Goal: Information Seeking & Learning: Learn about a topic

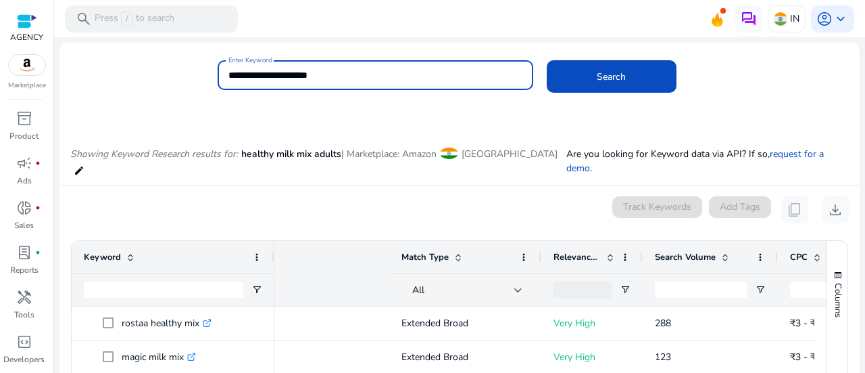
scroll to position [0, 364]
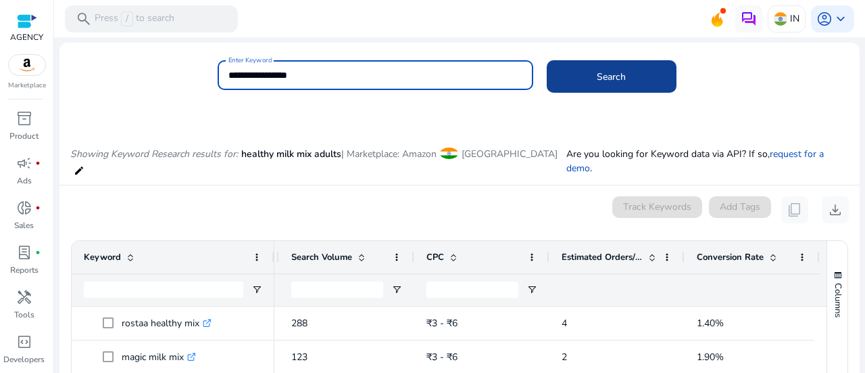
click at [579, 78] on span at bounding box center [612, 76] width 130 height 32
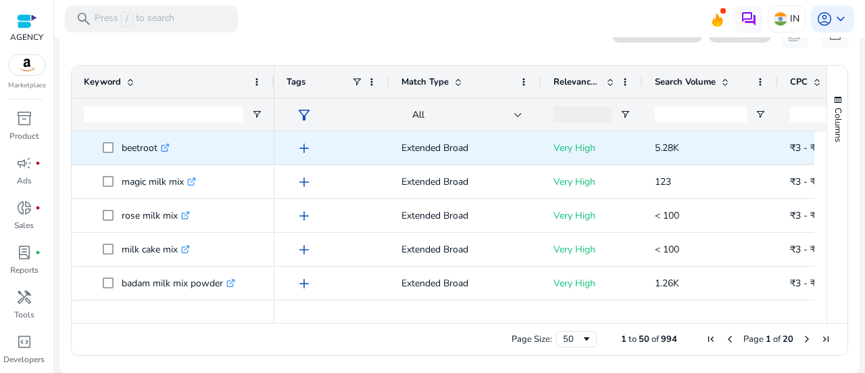
scroll to position [0, 0]
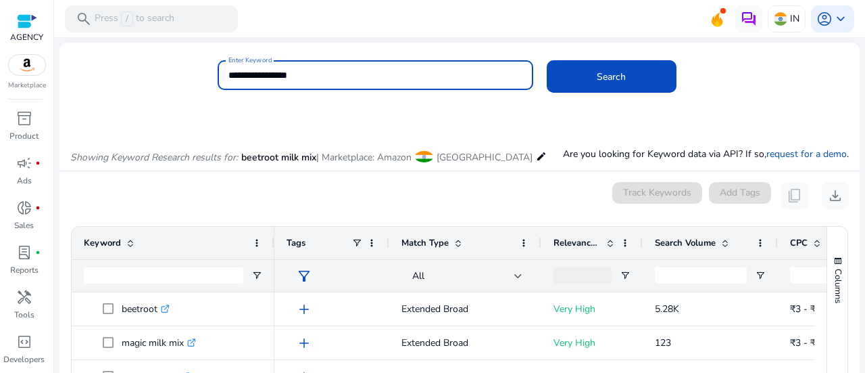
drag, startPoint x: 286, startPoint y: 78, endPoint x: 347, endPoint y: 78, distance: 61.5
click at [347, 78] on input "**********" at bounding box center [376, 75] width 294 height 15
click at [547, 60] on button "Search" at bounding box center [612, 76] width 130 height 32
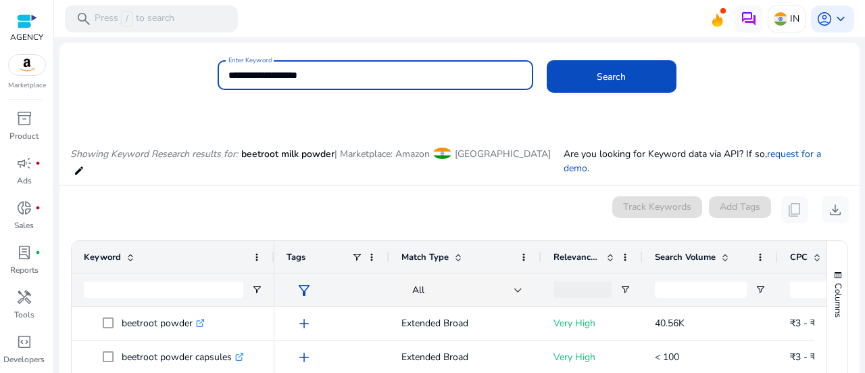
drag, startPoint x: 268, startPoint y: 72, endPoint x: 345, endPoint y: 76, distance: 77.2
click at [345, 76] on input "**********" at bounding box center [376, 75] width 294 height 15
type input "**********"
click at [547, 60] on button "Search" at bounding box center [612, 76] width 130 height 32
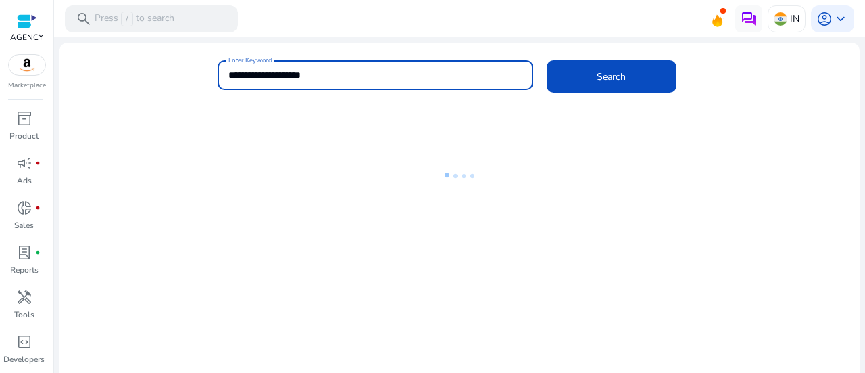
click at [181, 90] on div "**********" at bounding box center [454, 82] width 790 height 44
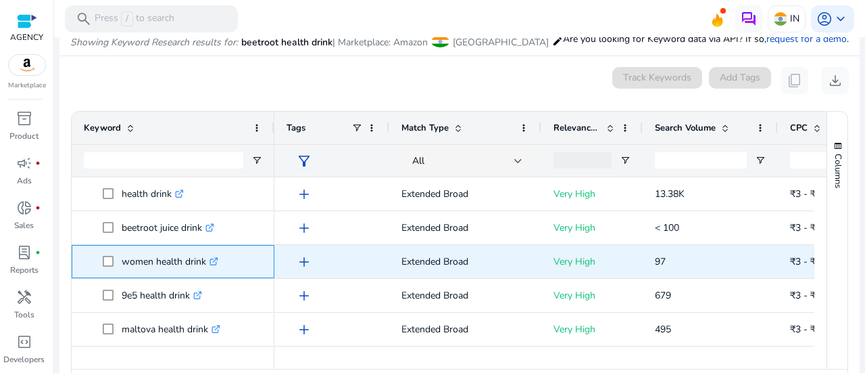
copy p "women health drink"
drag, startPoint x: 121, startPoint y: 257, endPoint x: 206, endPoint y: 256, distance: 85.2
click at [206, 256] on p "women health drink .st0{fill:#2c8af8}" at bounding box center [170, 261] width 97 height 28
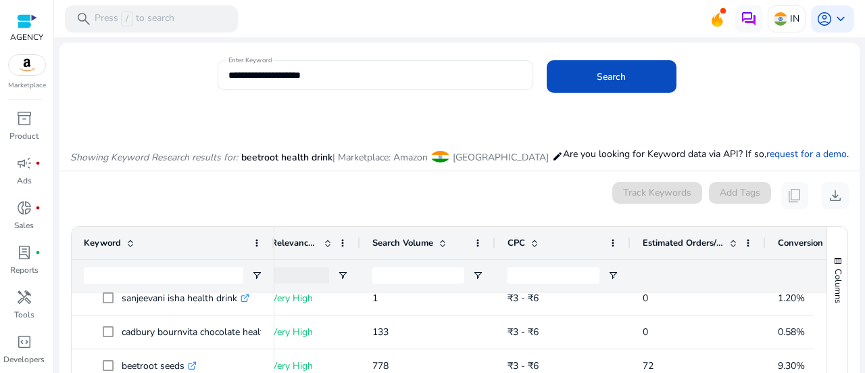
click at [338, 73] on input "**********" at bounding box center [376, 75] width 294 height 15
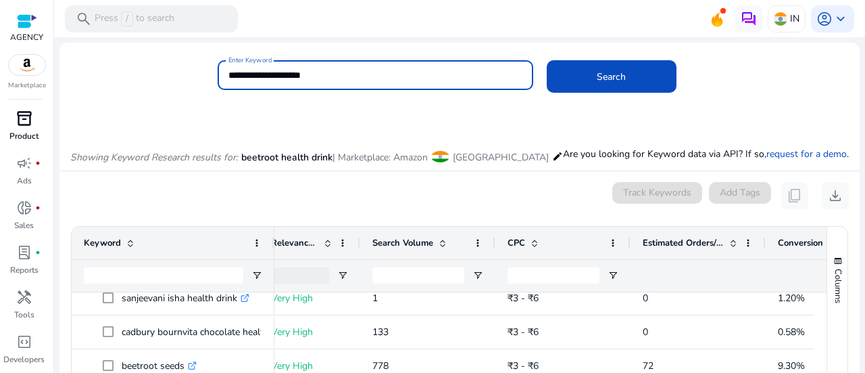
click at [32, 122] on span "inventory_2" at bounding box center [24, 118] width 16 height 16
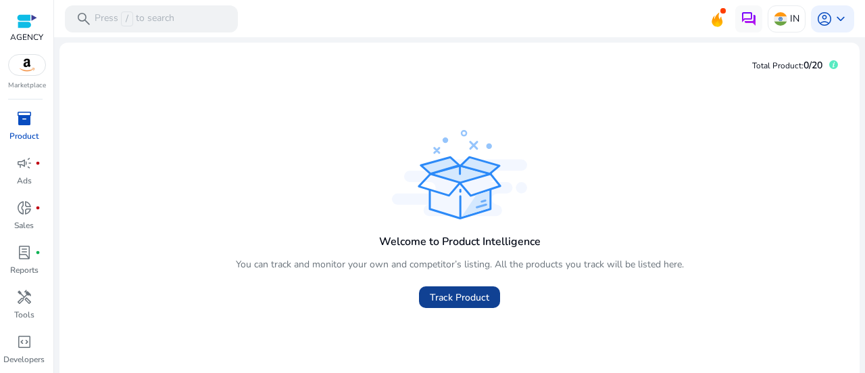
click at [462, 302] on span "Track Product" at bounding box center [459, 297] width 59 height 14
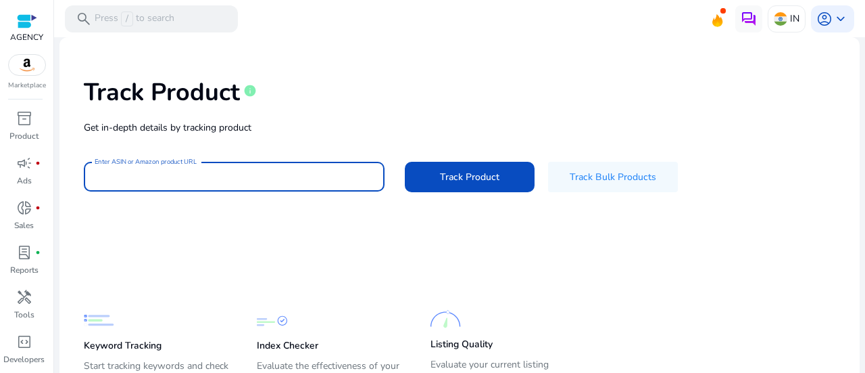
click at [283, 171] on input "Enter ASIN or Amazon product URL" at bounding box center [234, 176] width 279 height 15
paste input "**********"
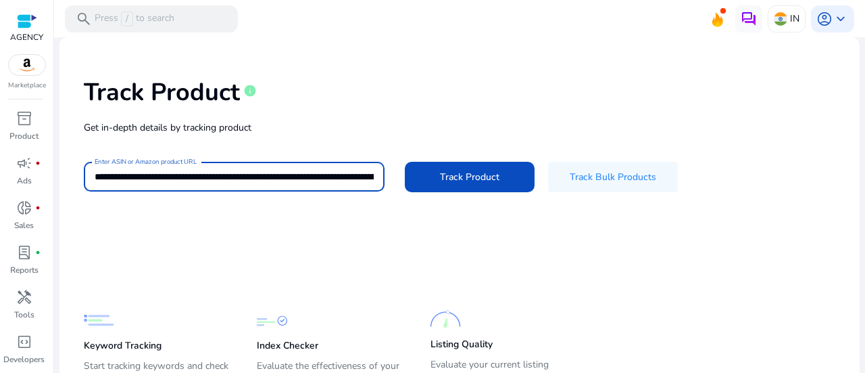
scroll to position [0, 2993]
type input "**********"
click at [459, 183] on span "Track Product" at bounding box center [469, 177] width 59 height 14
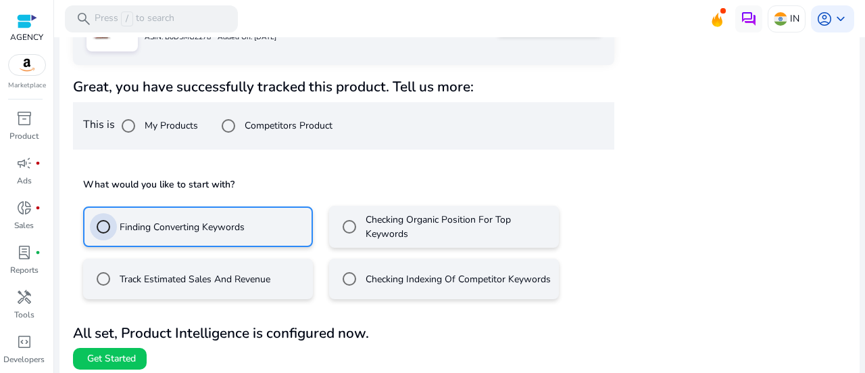
scroll to position [237, 0]
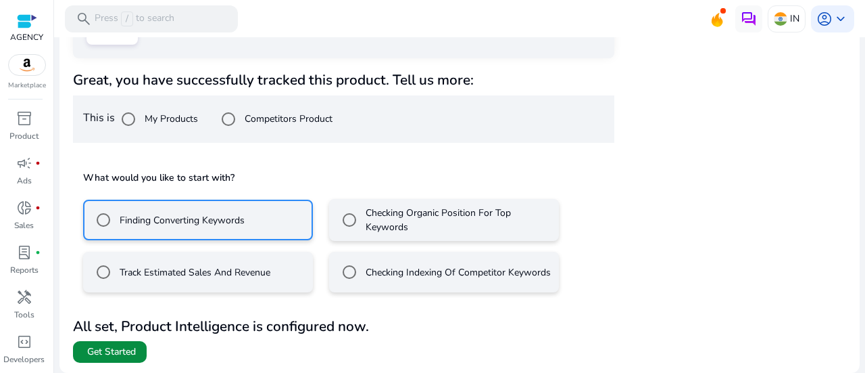
click at [112, 350] on span "Get Started" at bounding box center [111, 352] width 49 height 14
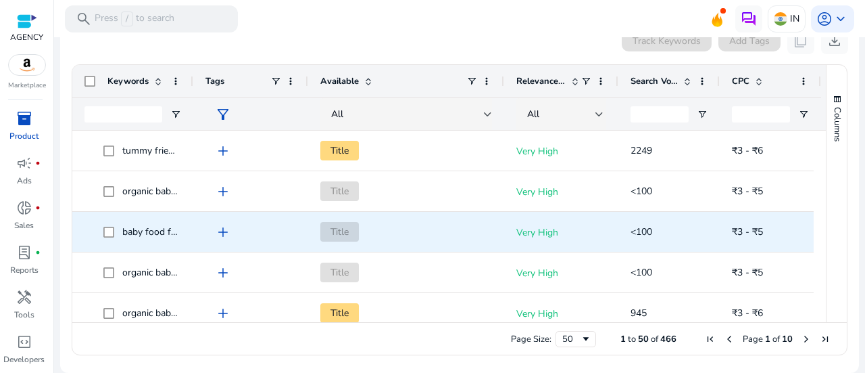
scroll to position [180, 0]
click at [139, 226] on span "baby food for 1 year old" at bounding box center [204, 231] width 164 height 13
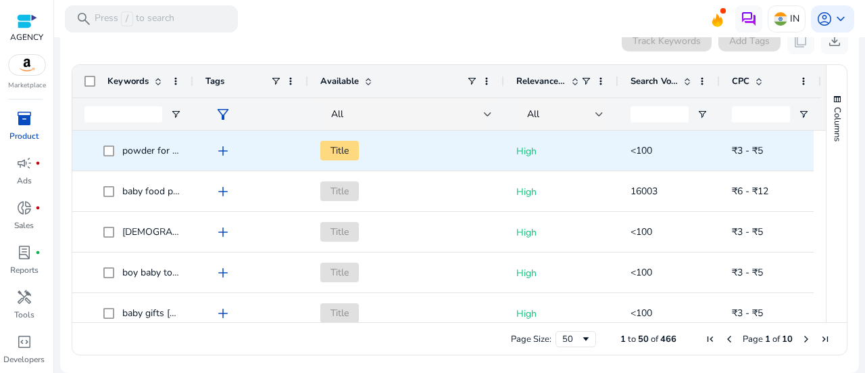
click at [153, 154] on span "powder for baby food" at bounding box center [168, 150] width 93 height 13
click at [155, 154] on span "powder for baby food" at bounding box center [168, 150] width 93 height 13
click at [156, 155] on span "powder for baby food" at bounding box center [168, 150] width 93 height 13
click at [172, 159] on div "powder for baby food" at bounding box center [150, 150] width 57 height 19
click at [182, 152] on div "powder for baby food" at bounding box center [132, 150] width 121 height 40
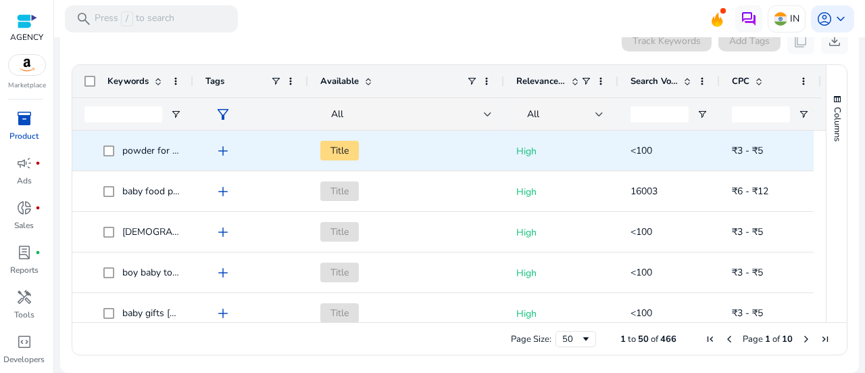
click at [220, 149] on span "add" at bounding box center [223, 151] width 16 height 16
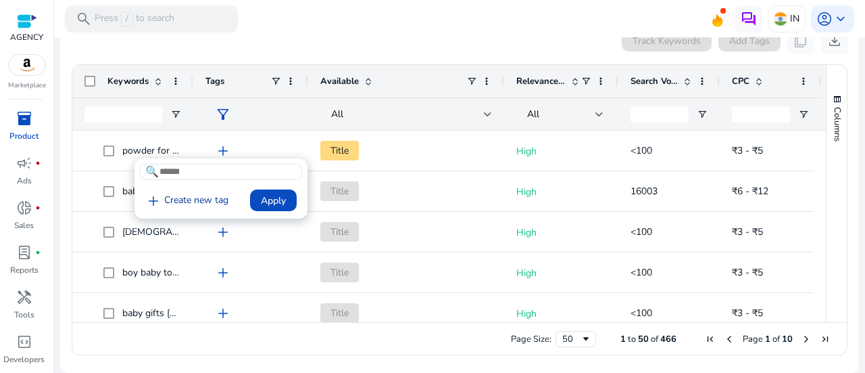
click at [208, 200] on link "add Create new tag" at bounding box center [187, 201] width 94 height 16
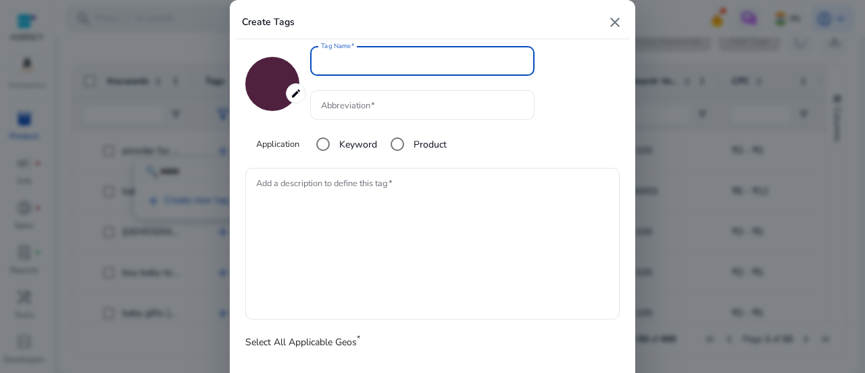
type input "*******"
click at [361, 199] on textarea "Add a description to define this tag" at bounding box center [432, 243] width 353 height 138
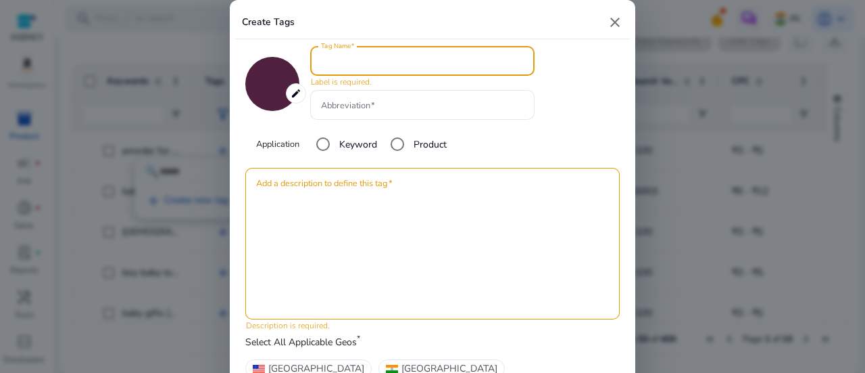
click at [368, 59] on input "Tag Name" at bounding box center [422, 60] width 203 height 15
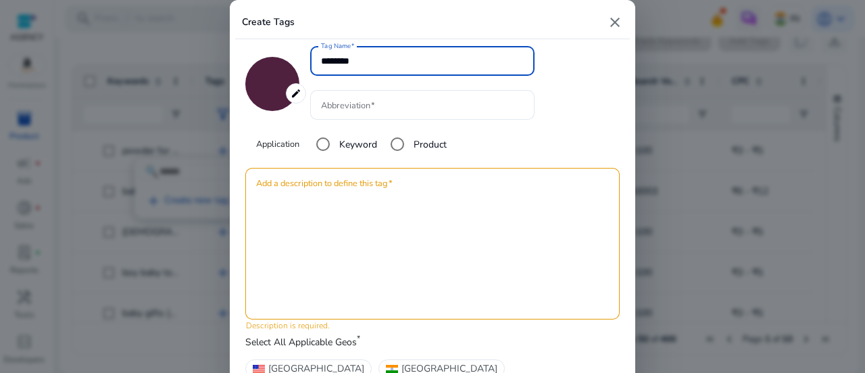
type input "********"
click at [460, 190] on textarea "Add a description to define this tag" at bounding box center [432, 243] width 353 height 138
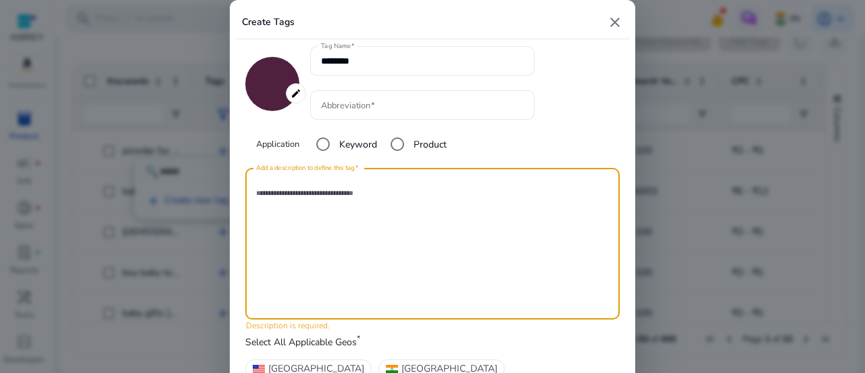
click at [398, 224] on textarea "Add a description to define this tag" at bounding box center [432, 243] width 353 height 138
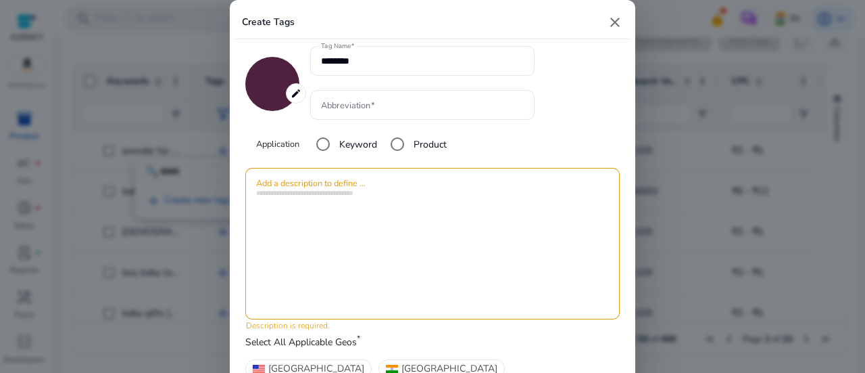
drag, startPoint x: 366, startPoint y: 370, endPoint x: 373, endPoint y: 364, distance: 9.1
click at [402, 370] on span "[GEOGRAPHIC_DATA]" at bounding box center [450, 368] width 96 height 14
click at [611, 13] on div "Create Tags close" at bounding box center [432, 21] width 395 height 33
click at [613, 25] on mat-icon "close" at bounding box center [615, 22] width 16 height 16
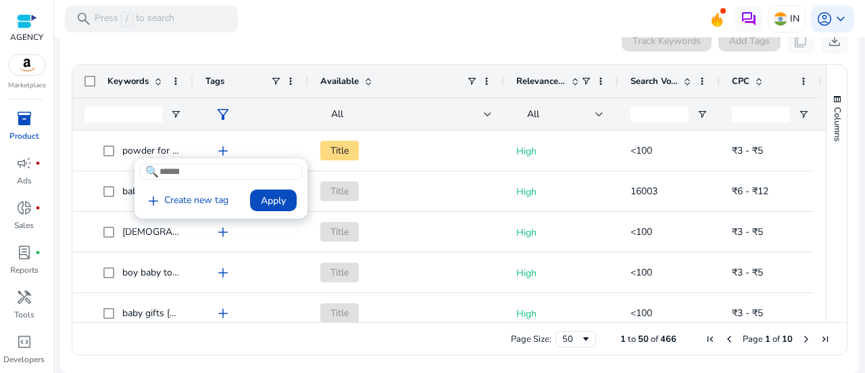
drag, startPoint x: 69, startPoint y: 165, endPoint x: 89, endPoint y: 175, distance: 22.7
click at [70, 164] on div at bounding box center [432, 186] width 865 height 373
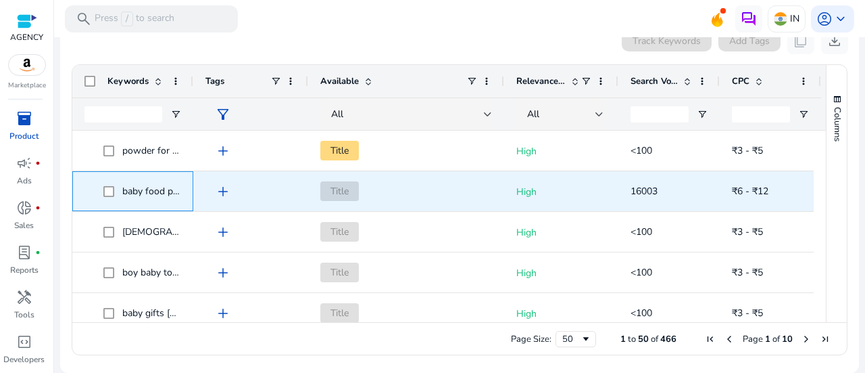
click at [135, 190] on span "baby food products" at bounding box center [163, 191] width 82 height 13
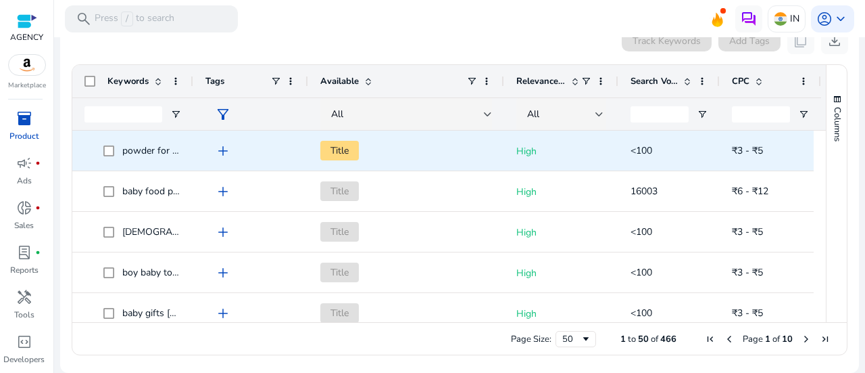
click at [153, 149] on span "powder for baby food" at bounding box center [168, 150] width 93 height 13
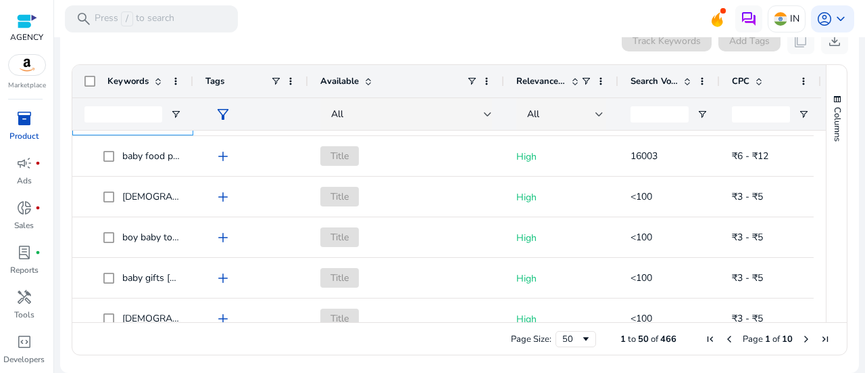
scroll to position [1656, 0]
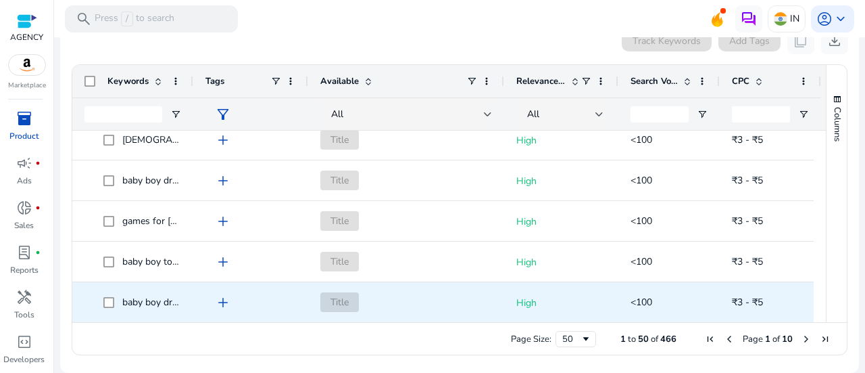
click at [169, 299] on span "baby boy dress 1 year old" at bounding box center [207, 301] width 171 height 13
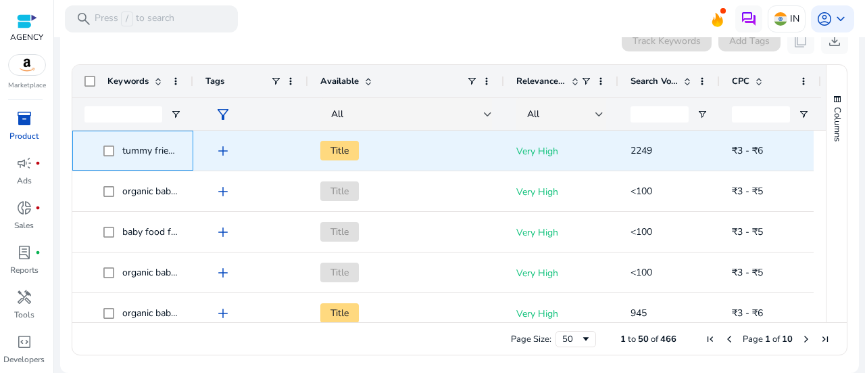
click at [170, 149] on span "tummy friendly baby food" at bounding box center [177, 150] width 110 height 13
click at [157, 151] on span "tummy friendly baby food" at bounding box center [177, 150] width 110 height 13
drag, startPoint x: 121, startPoint y: 144, endPoint x: 258, endPoint y: 147, distance: 136.6
click at [258, 147] on div "tummy friendly baby food add Title Very High 2249 ₹3 - ₹6" at bounding box center [446, 150] width 749 height 41
click at [115, 153] on span at bounding box center [112, 151] width 19 height 28
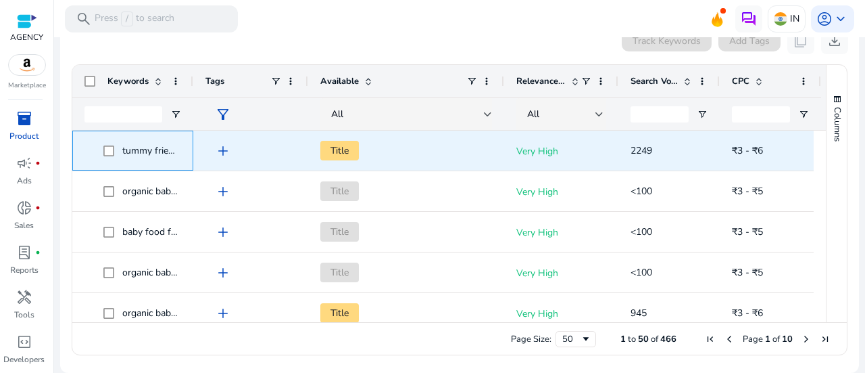
click at [136, 151] on span "tummy friendly baby food" at bounding box center [177, 150] width 110 height 13
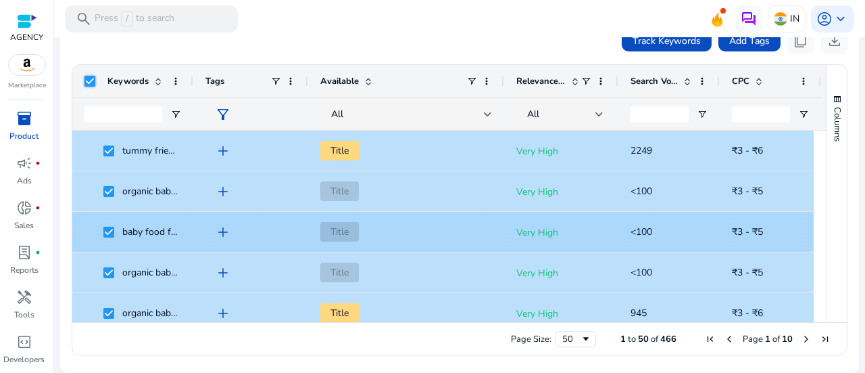
scroll to position [82, 0]
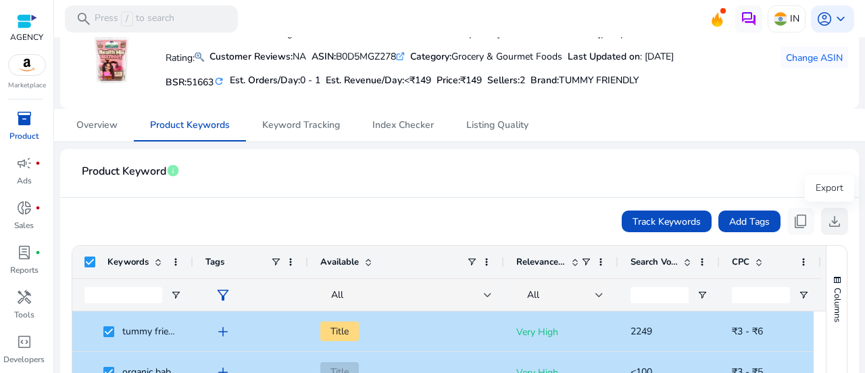
click at [830, 222] on span "download" at bounding box center [835, 221] width 16 height 16
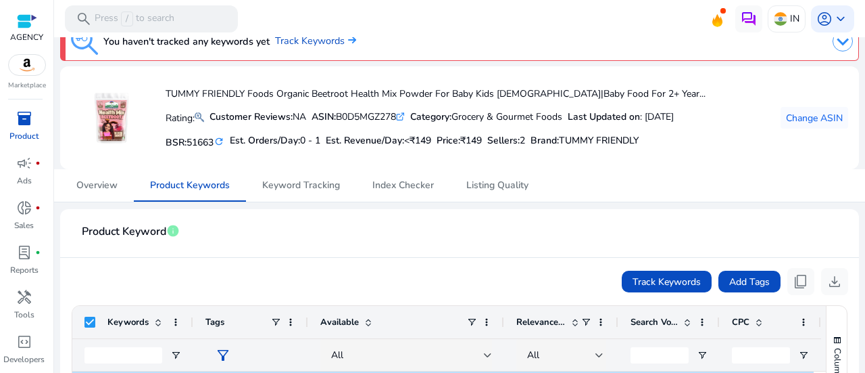
scroll to position [0, 0]
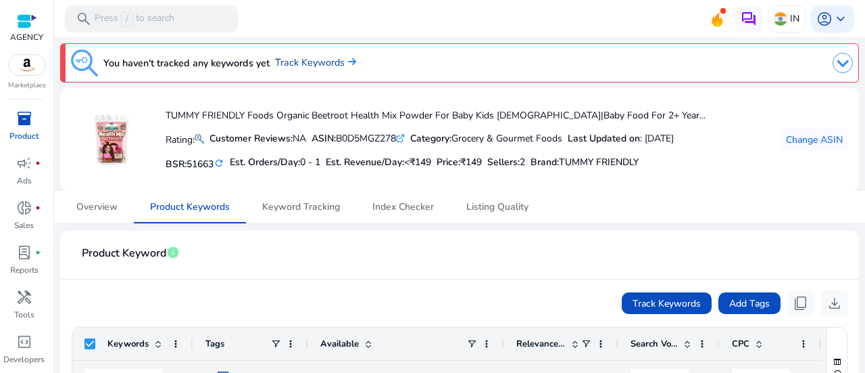
click at [296, 59] on link "Track Keywords" at bounding box center [315, 62] width 81 height 15
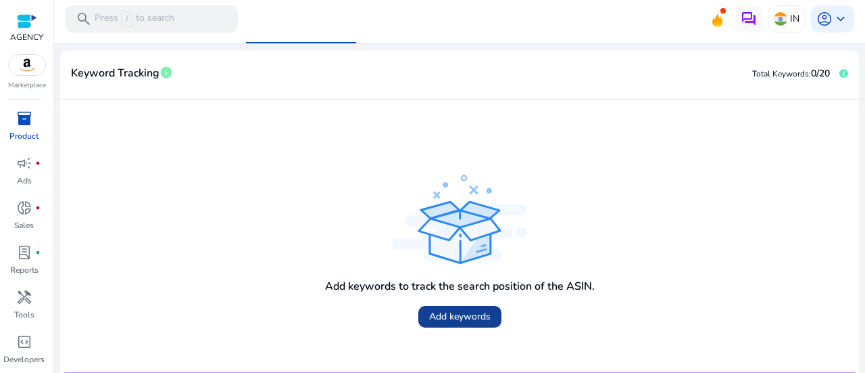
scroll to position [218, 0]
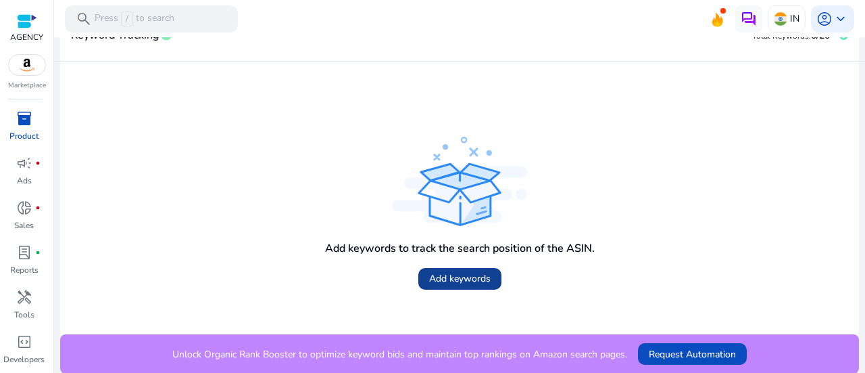
click at [447, 284] on span "Add keywords" at bounding box center [460, 278] width 62 height 14
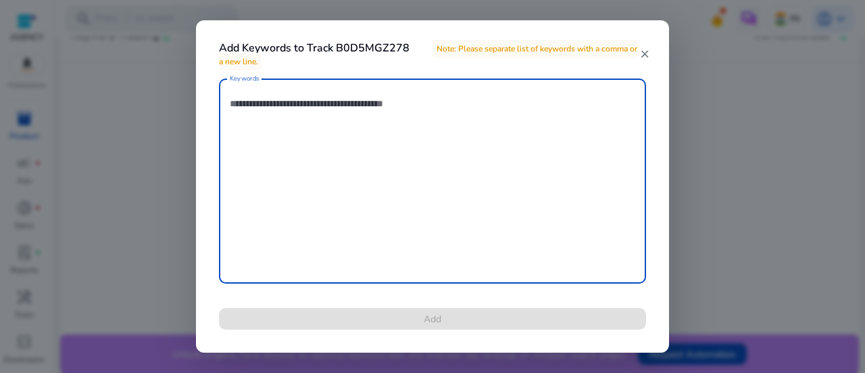
click at [309, 149] on textarea "Keywords" at bounding box center [433, 180] width 406 height 191
paste textarea "**********"
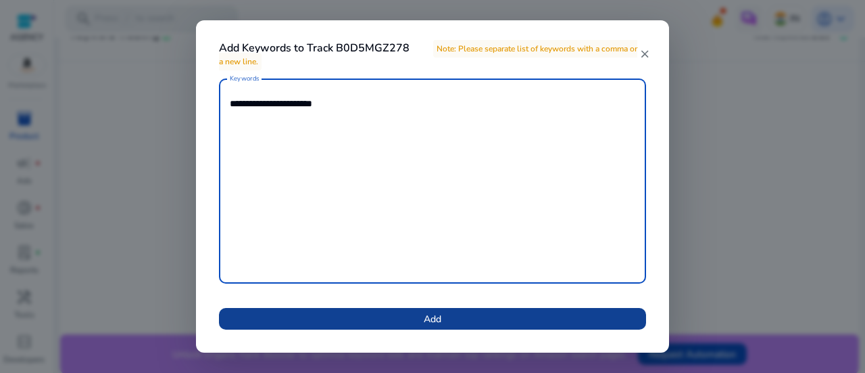
type textarea "**********"
click at [433, 320] on span "Add" at bounding box center [433, 319] width 18 height 14
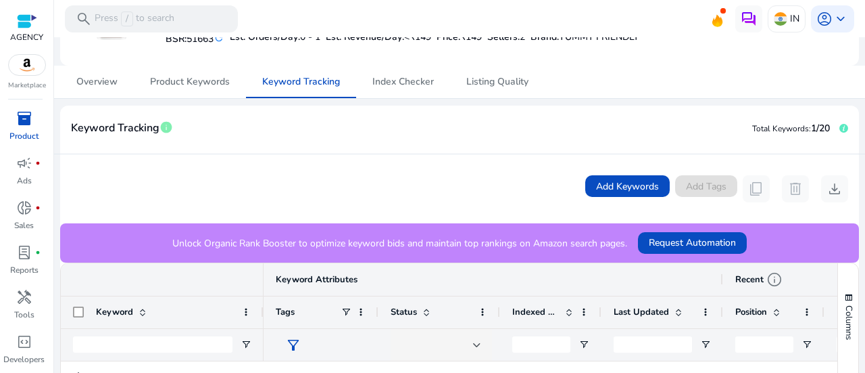
scroll to position [214, 0]
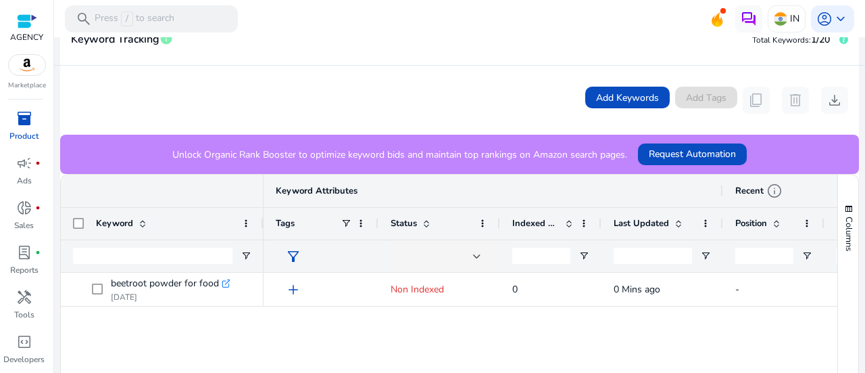
click at [416, 332] on div "add Non Indexed 0 0 Mins ago - - NA" at bounding box center [551, 352] width 574 height 160
click at [417, 332] on div "add Non Indexed 0 0 Mins ago - - NA" at bounding box center [551, 352] width 574 height 160
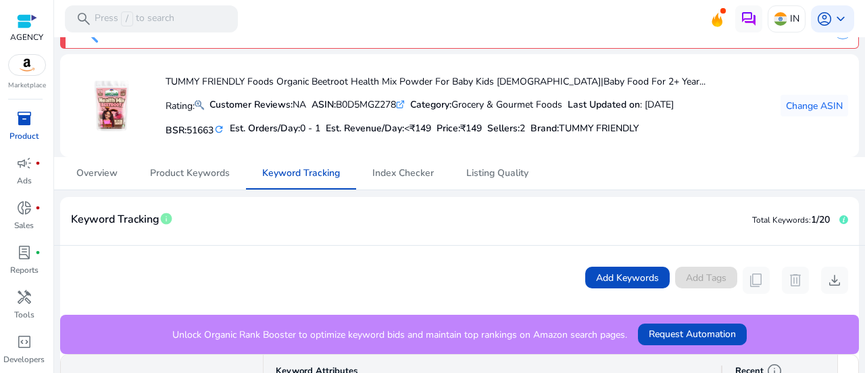
scroll to position [0, 0]
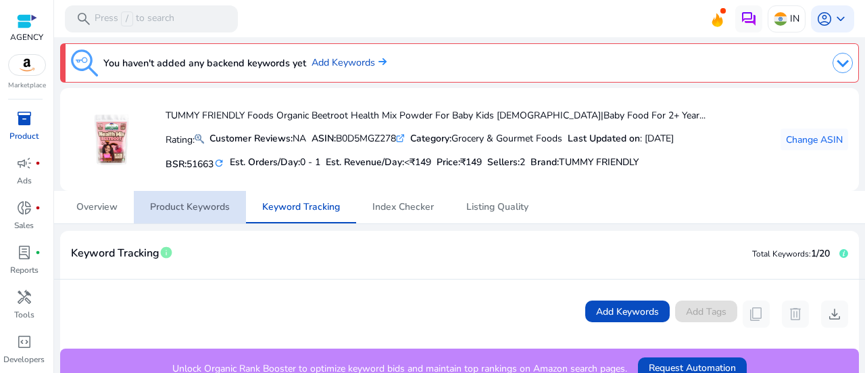
click at [230, 209] on link "Product Keywords" at bounding box center [190, 207] width 112 height 32
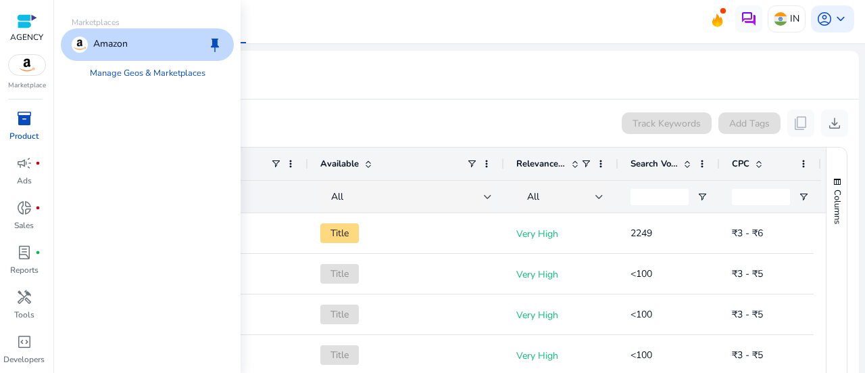
click at [37, 60] on img at bounding box center [27, 65] width 37 height 20
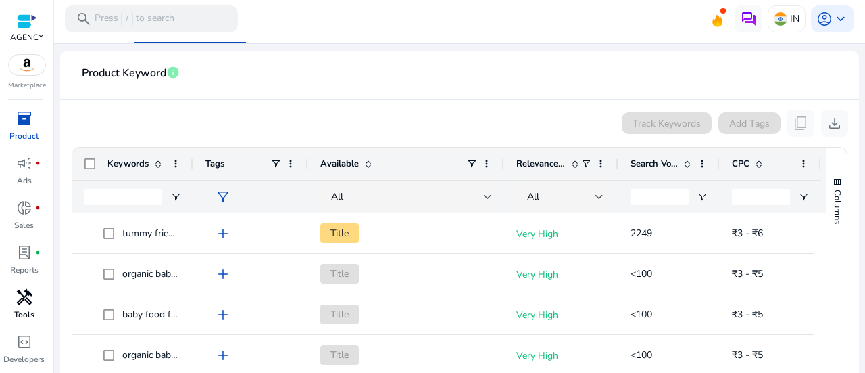
click at [28, 314] on p "Tools" at bounding box center [24, 314] width 20 height 12
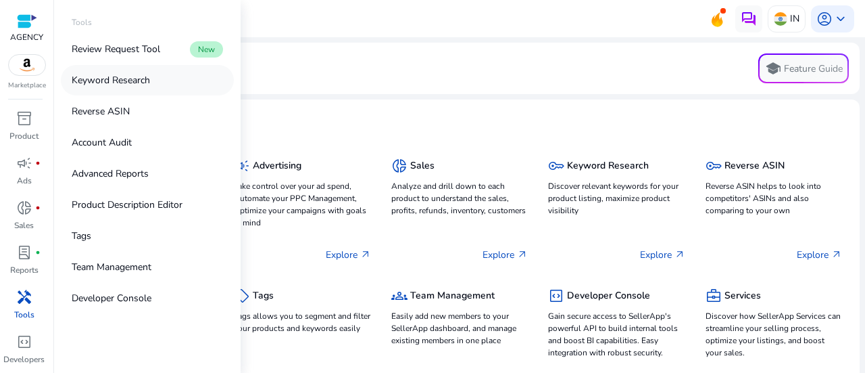
click at [116, 80] on p "Keyword Research" at bounding box center [111, 80] width 78 height 14
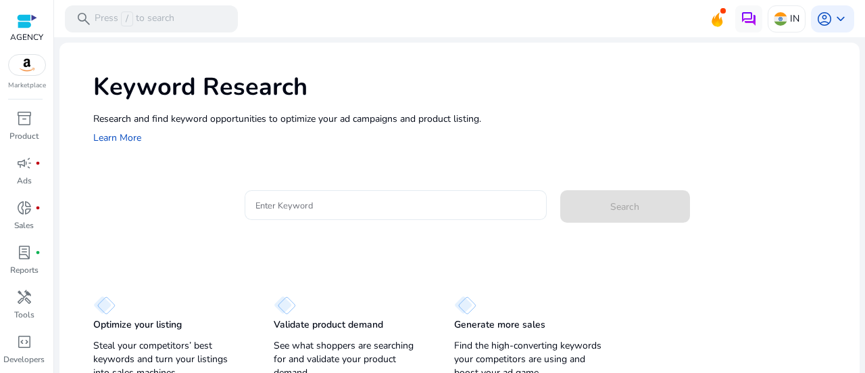
click at [301, 206] on input "Enter Keyword" at bounding box center [396, 204] width 281 height 15
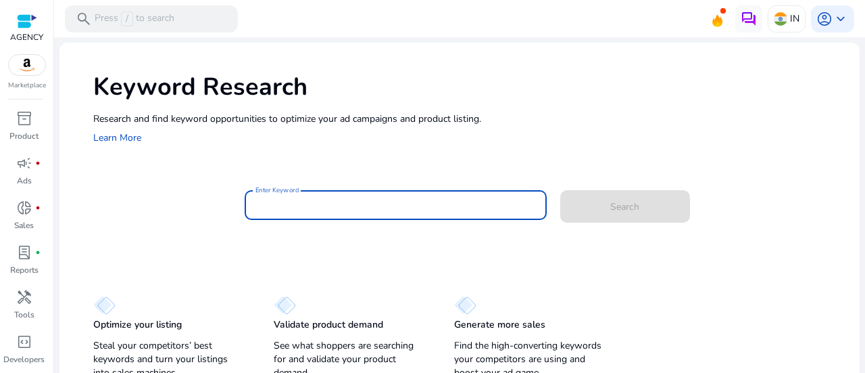
paste input "**********"
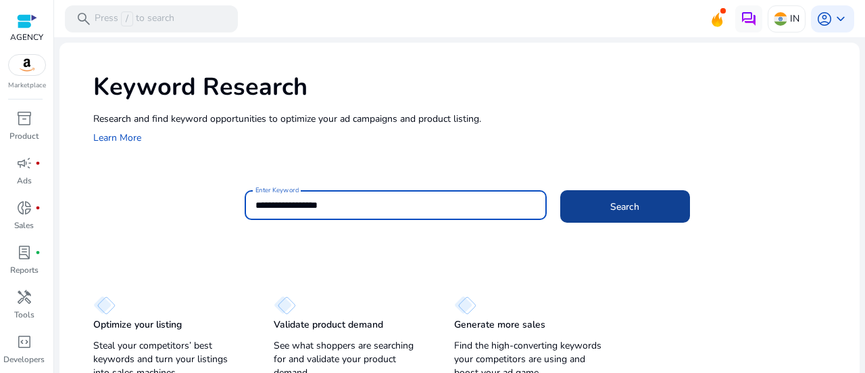
type input "**********"
click at [610, 208] on span "Search" at bounding box center [624, 206] width 29 height 14
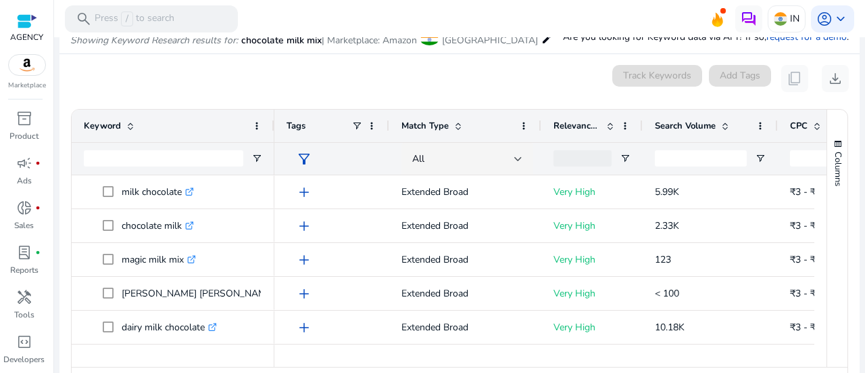
scroll to position [115, 0]
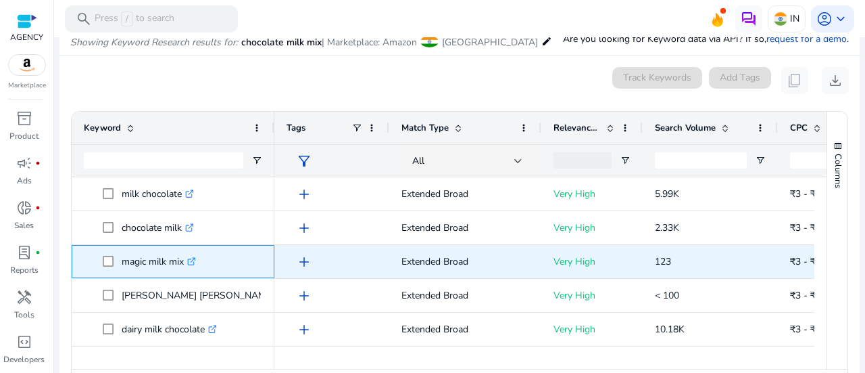
copy span "magic milk mix"
drag, startPoint x: 119, startPoint y: 257, endPoint x: 184, endPoint y: 259, distance: 64.9
click at [184, 259] on span "magic milk mix .st0{fill:#2c8af8}" at bounding box center [183, 261] width 160 height 28
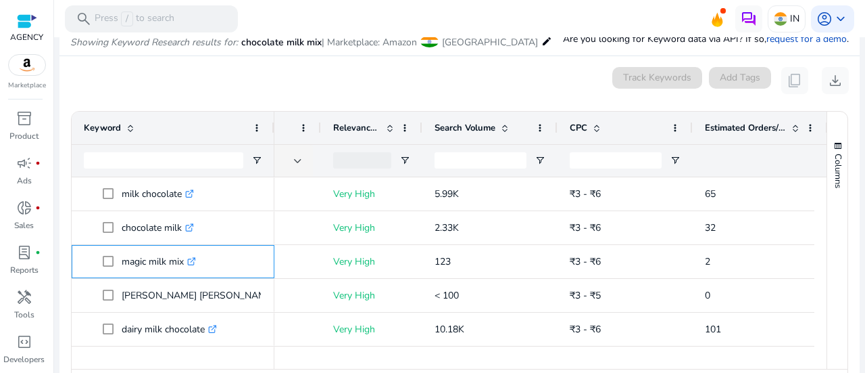
scroll to position [0, 0]
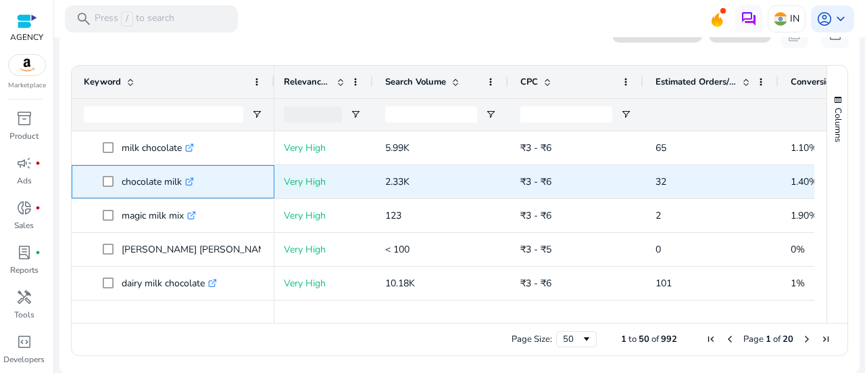
copy span "chocolate milk"
drag, startPoint x: 118, startPoint y: 173, endPoint x: 158, endPoint y: 114, distance: 71.6
click at [181, 178] on span "chocolate milk .st0{fill:#2c8af8}" at bounding box center [183, 182] width 160 height 28
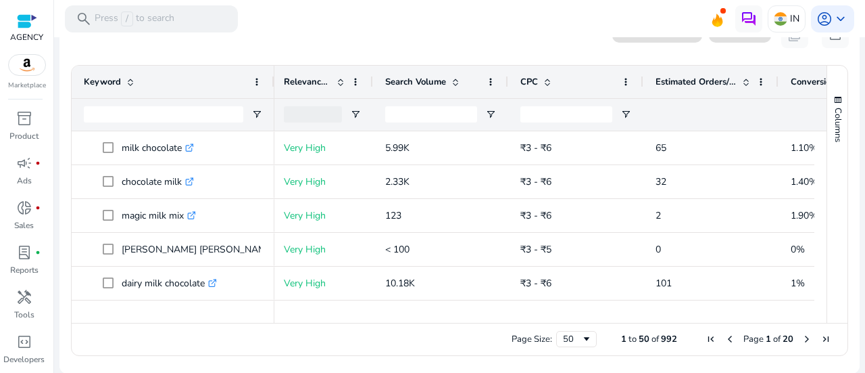
click at [180, 352] on div "Page Size: 50 1 to 50 of 992 Page 1 of 20" at bounding box center [460, 338] width 776 height 32
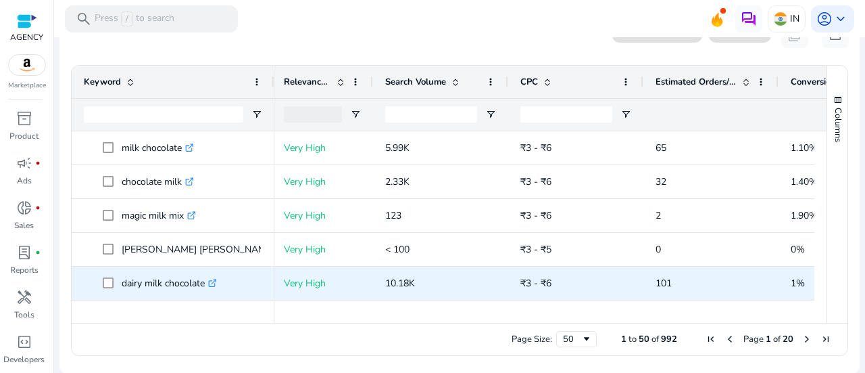
scroll to position [180, 0]
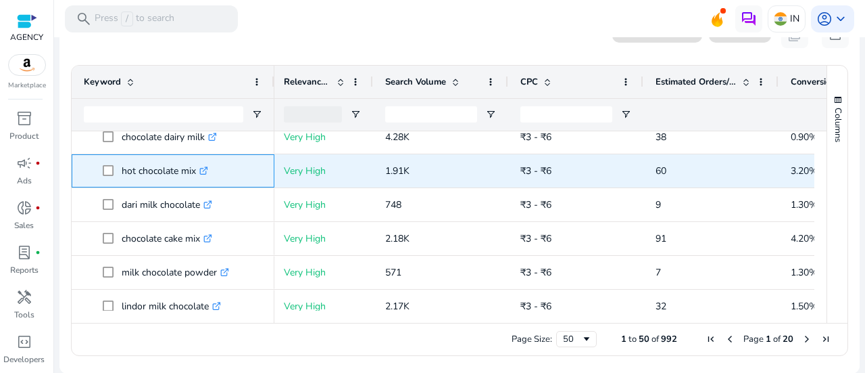
copy span "hot chocolate mix"
drag, startPoint x: 119, startPoint y: 164, endPoint x: 201, endPoint y: 167, distance: 82.5
click at [201, 167] on span "hot chocolate mix .st0{fill:#2c8af8}" at bounding box center [183, 171] width 160 height 28
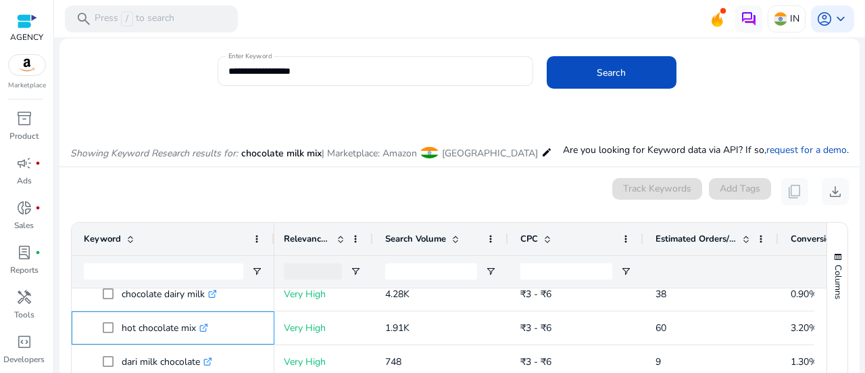
scroll to position [0, 0]
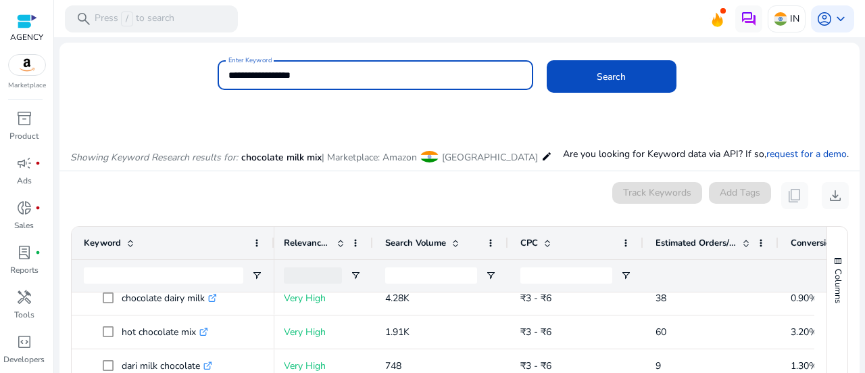
click at [415, 71] on input "**********" at bounding box center [376, 75] width 294 height 15
click at [547, 60] on button "Search" at bounding box center [612, 76] width 130 height 32
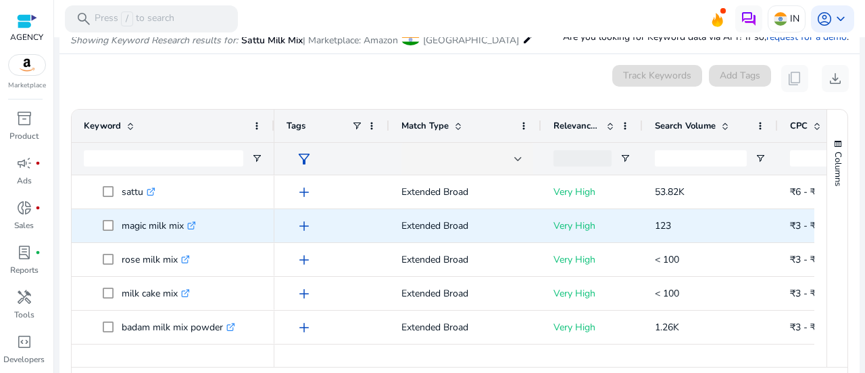
scroll to position [115, 0]
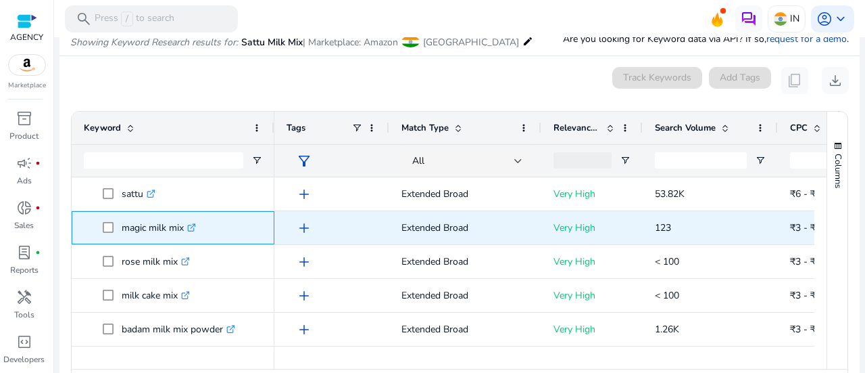
copy span "magic milk mix"
drag, startPoint x: 120, startPoint y: 228, endPoint x: 183, endPoint y: 224, distance: 63.7
click at [183, 224] on span "magic milk mix .st0{fill:#2c8af8}" at bounding box center [183, 228] width 160 height 28
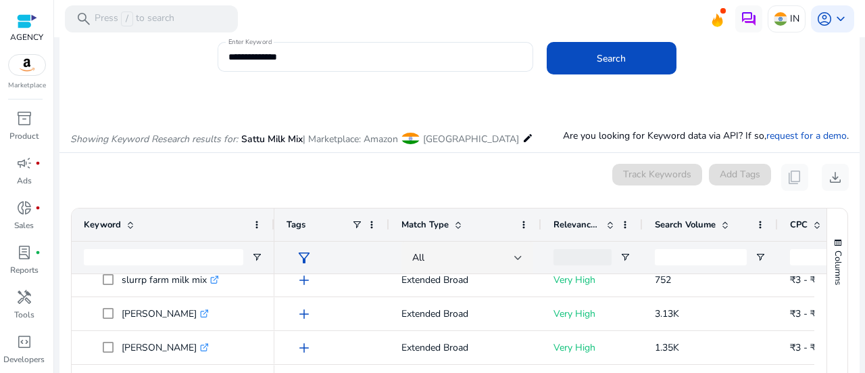
scroll to position [0, 0]
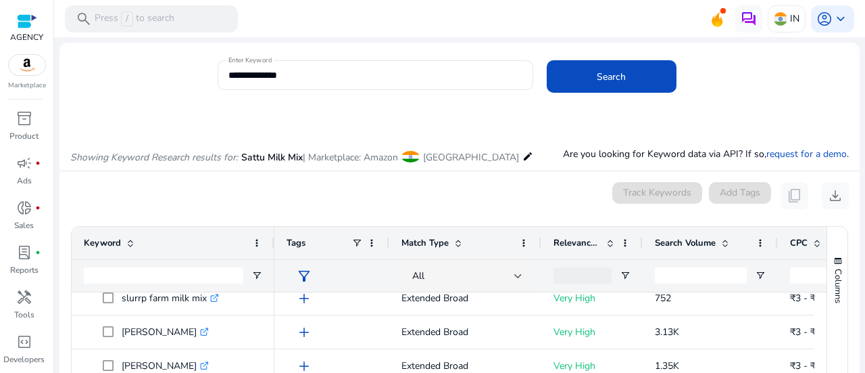
click at [292, 59] on mat-card "**********" at bounding box center [459, 82] width 800 height 66
click at [319, 71] on input "**********" at bounding box center [376, 75] width 294 height 15
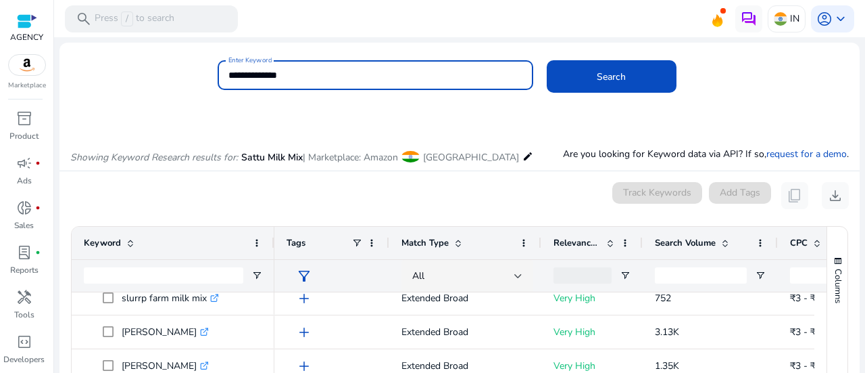
click at [337, 70] on input "**********" at bounding box center [376, 75] width 294 height 15
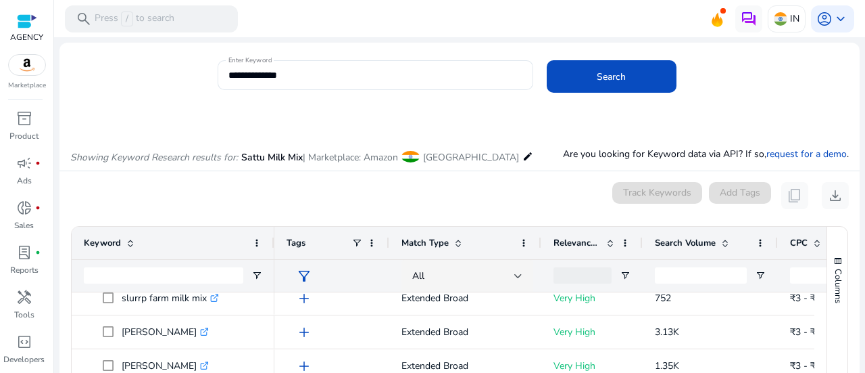
click at [418, 31] on mat-toolbar "search Press / to search IN account_circle keyboard_arrow_down" at bounding box center [459, 18] width 811 height 37
click at [382, 68] on input "**********" at bounding box center [376, 75] width 294 height 15
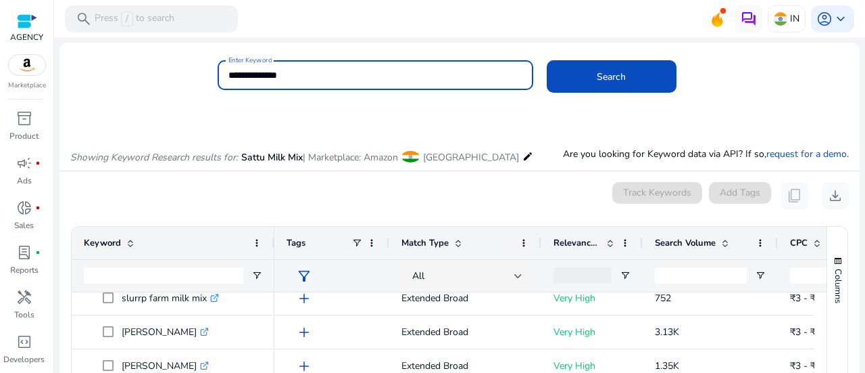
paste input
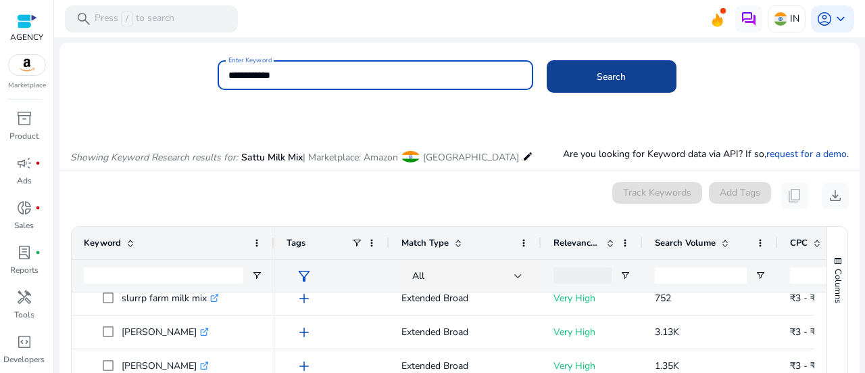
click at [583, 76] on span at bounding box center [612, 76] width 130 height 32
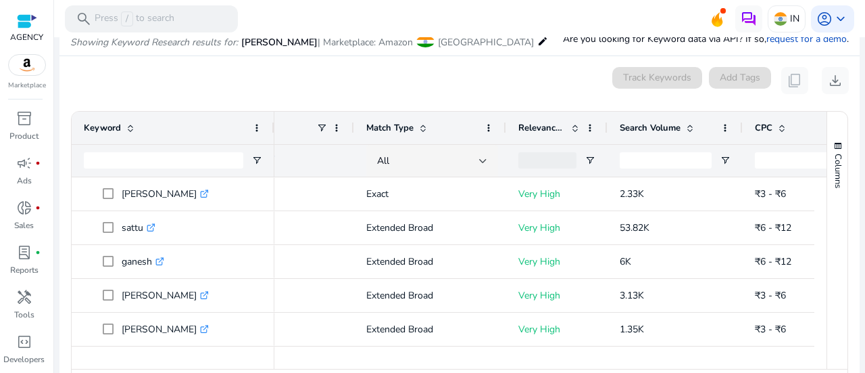
scroll to position [0, 89]
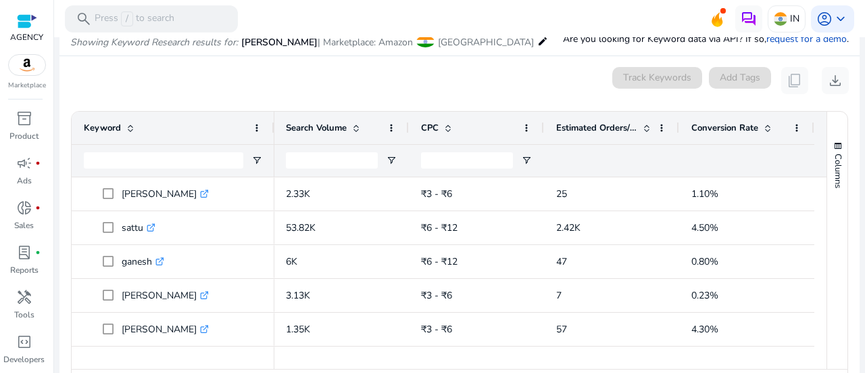
drag, startPoint x: 545, startPoint y: 361, endPoint x: 489, endPoint y: 364, distance: 56.2
click at [488, 364] on div at bounding box center [544, 362] width 540 height 12
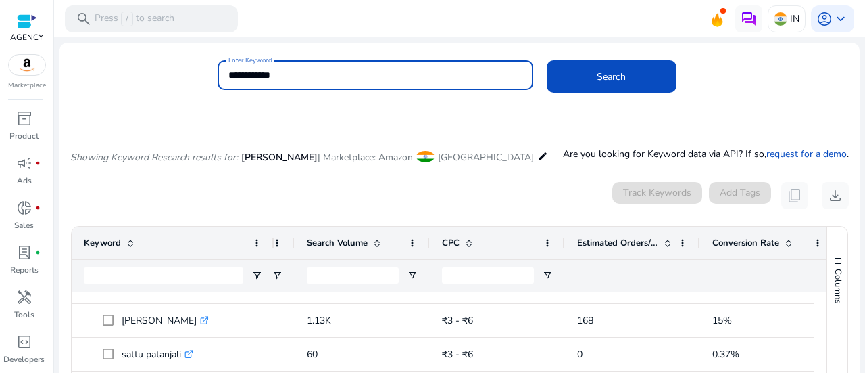
drag, startPoint x: 294, startPoint y: 72, endPoint x: 13, endPoint y: 71, distance: 281.2
click at [8, 72] on mat-sidenav-container "**********" at bounding box center [432, 186] width 865 height 373
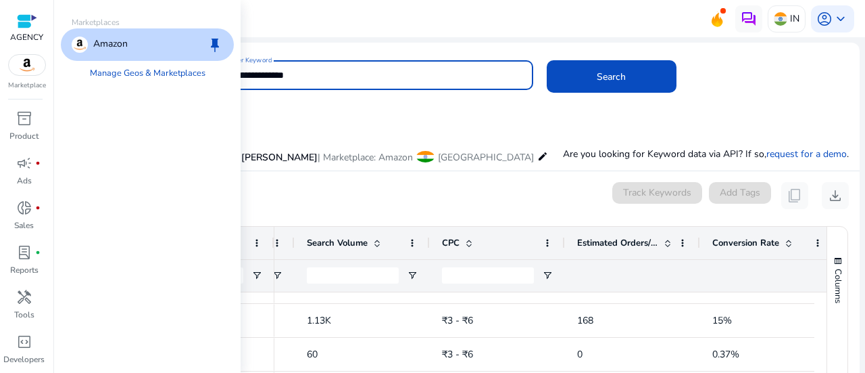
type input "**********"
click at [547, 60] on button "Search" at bounding box center [612, 76] width 130 height 32
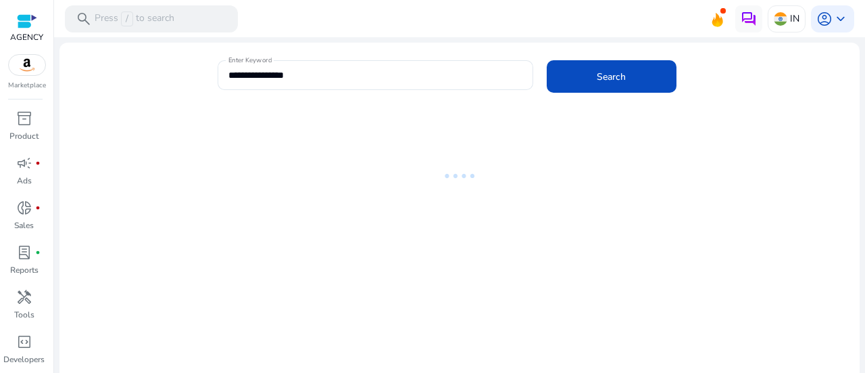
click at [358, 5] on mat-toolbar "search Press / to search IN account_circle keyboard_arrow_down" at bounding box center [459, 18] width 811 height 37
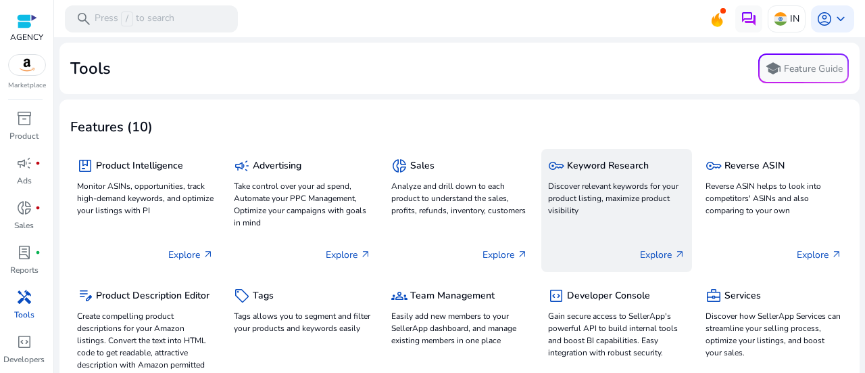
click at [611, 184] on p "Discover relevant keywords for your product listing, maximize product visibility" at bounding box center [616, 198] width 137 height 37
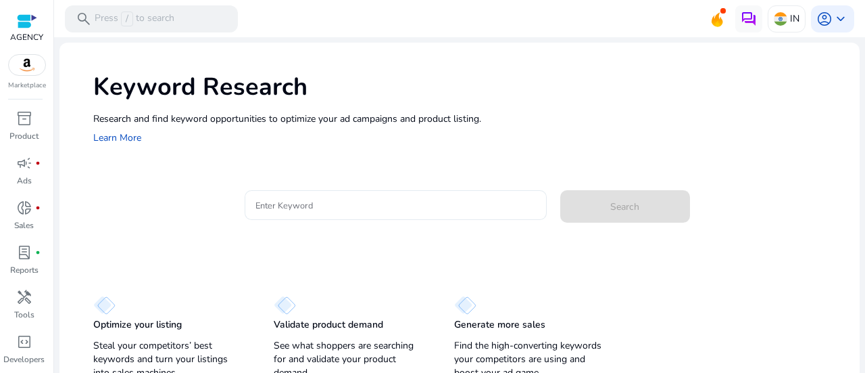
click at [426, 206] on input "Enter Keyword" at bounding box center [396, 204] width 281 height 15
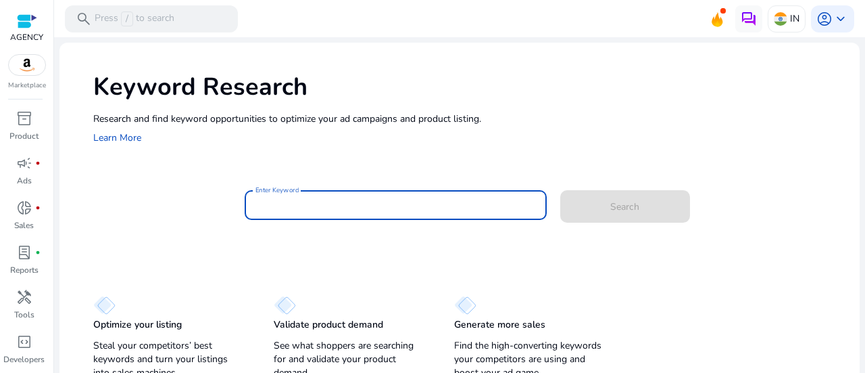
paste input "**********"
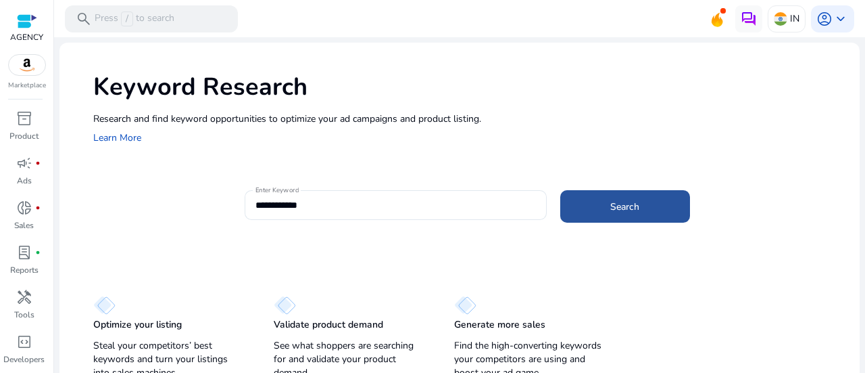
click at [573, 210] on span at bounding box center [625, 206] width 130 height 32
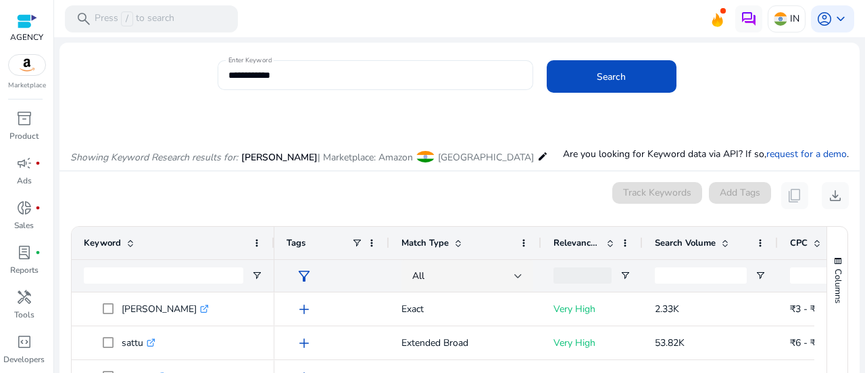
click at [459, 81] on input "**********" at bounding box center [376, 75] width 294 height 15
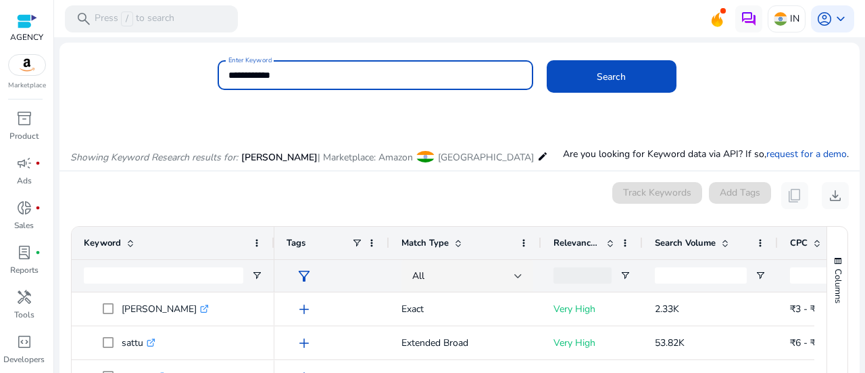
paste input "***"
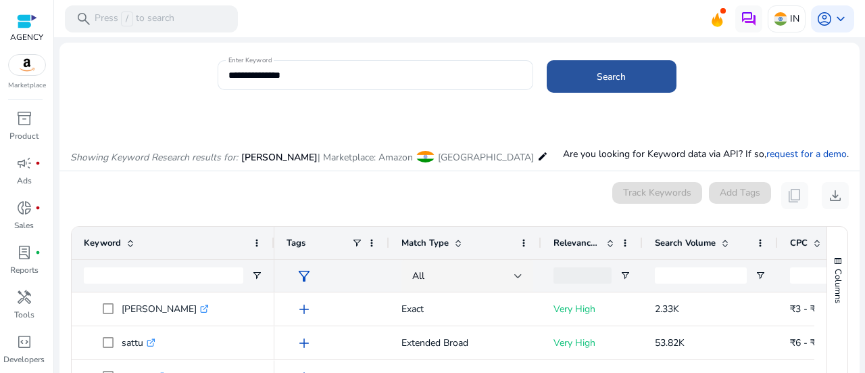
click at [556, 83] on span at bounding box center [612, 76] width 130 height 32
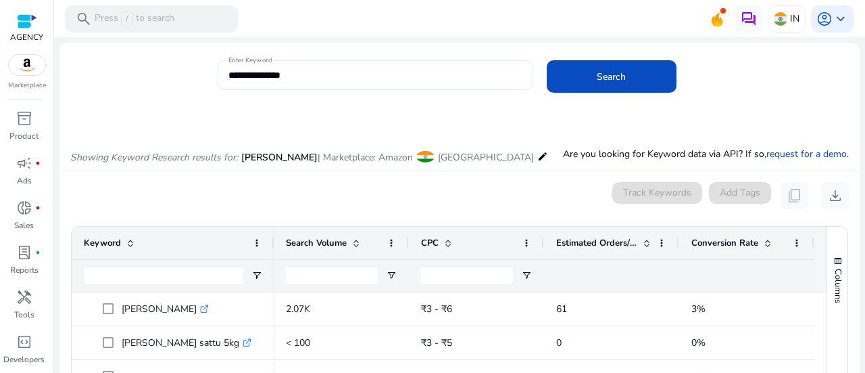
click at [341, 72] on input "**********" at bounding box center [376, 75] width 294 height 15
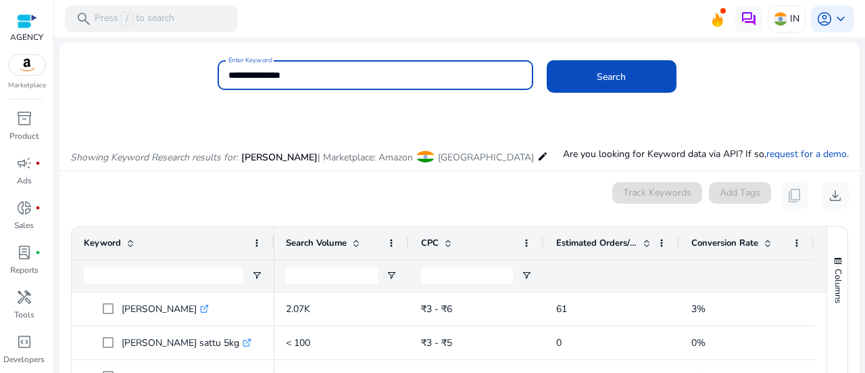
paste input
click at [252, 78] on input "**********" at bounding box center [376, 75] width 294 height 15
type input "**********"
click at [547, 60] on button "Search" at bounding box center [612, 76] width 130 height 32
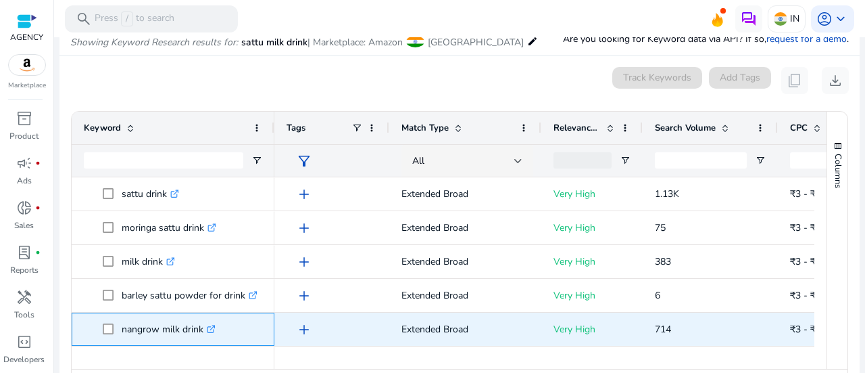
copy span "nangrow milk drink"
drag, startPoint x: 119, startPoint y: 324, endPoint x: 191, endPoint y: 241, distance: 109.3
click at [204, 323] on span "nangrow milk drink .st0{fill:#2c8af8}" at bounding box center [183, 329] width 160 height 28
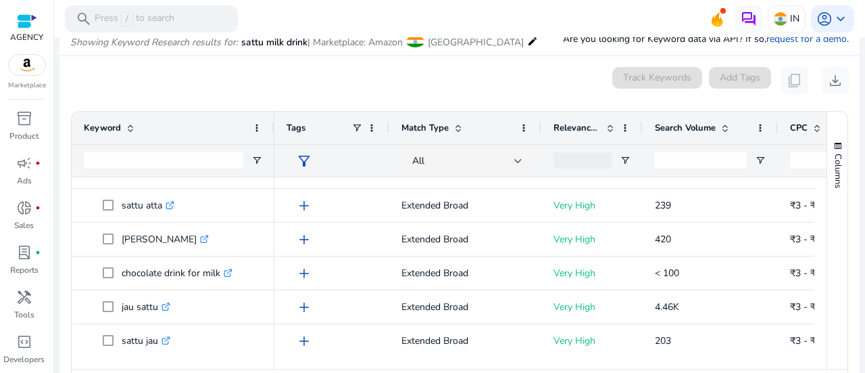
scroll to position [180, 0]
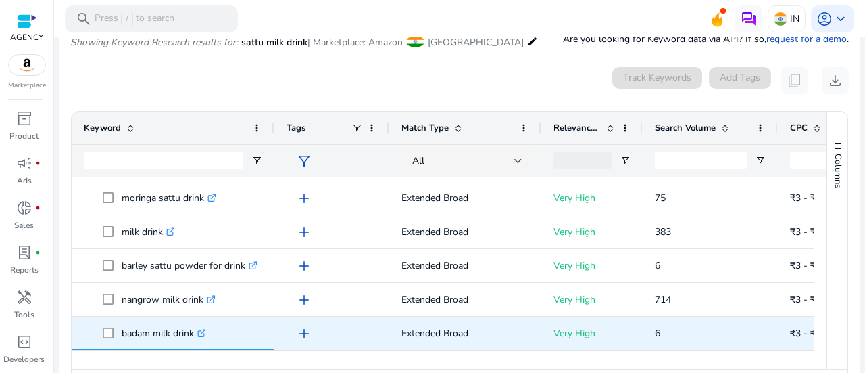
copy p "badam milk drink"
drag, startPoint x: 122, startPoint y: 181, endPoint x: 187, endPoint y: 291, distance: 128.8
click at [194, 331] on p "badam milk drink .st0{fill:#2c8af8}" at bounding box center [164, 333] width 85 height 28
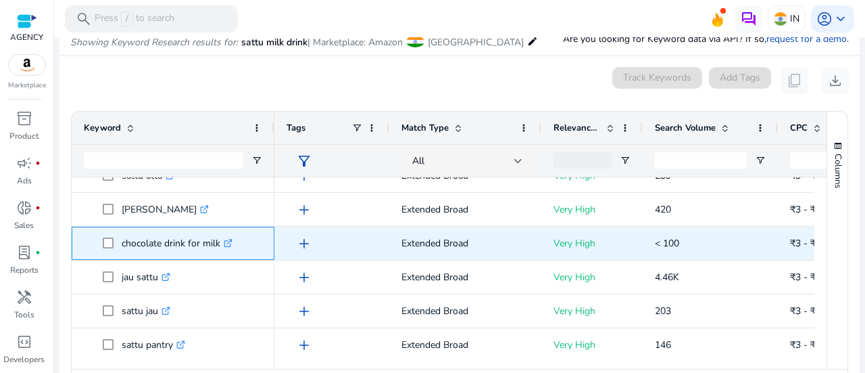
copy span "chocolate drink for mil"
drag, startPoint x: 119, startPoint y: 243, endPoint x: 216, endPoint y: 239, distance: 96.8
click at [216, 239] on span "chocolate drink for milk .st0{fill:#2c8af8}" at bounding box center [183, 243] width 160 height 28
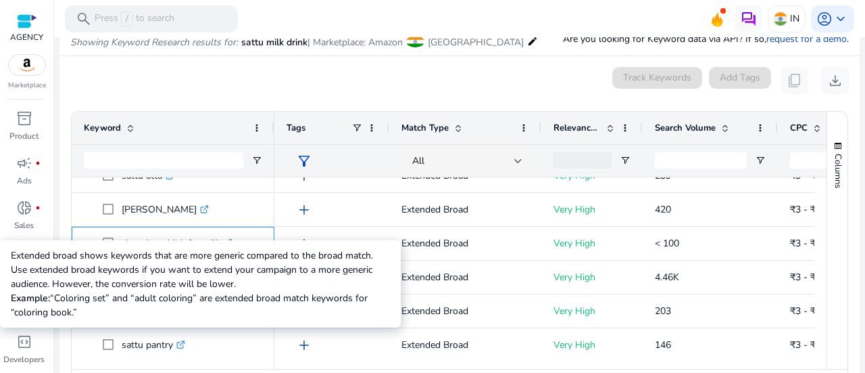
scroll to position [571, 0]
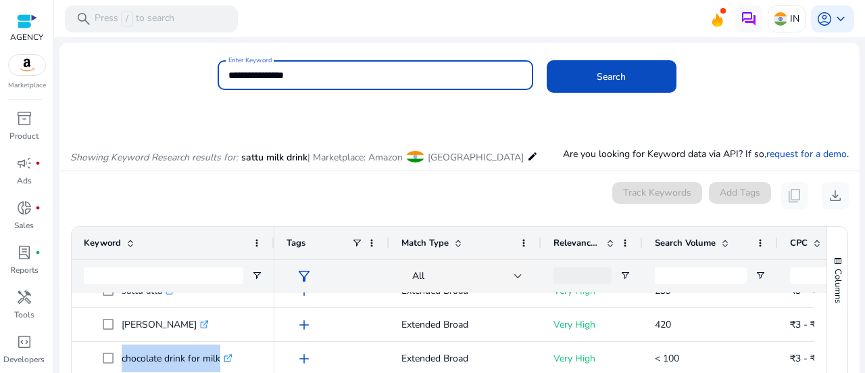
click at [408, 79] on input "**********" at bounding box center [376, 75] width 294 height 15
click at [547, 60] on button "Search" at bounding box center [612, 76] width 130 height 32
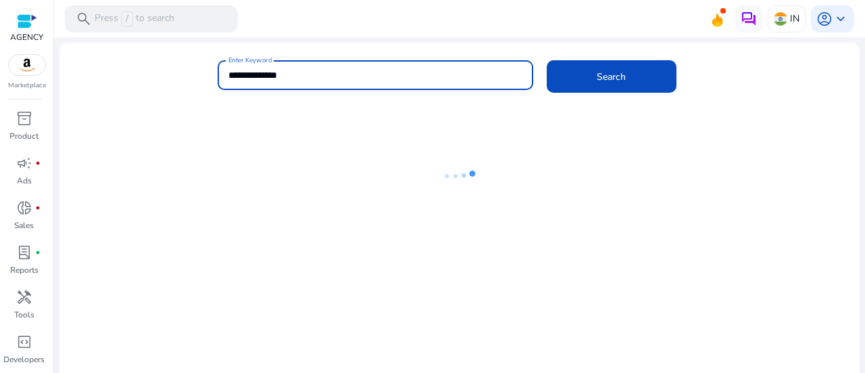
click at [372, 18] on mat-toolbar "search Press / to search IN account_circle keyboard_arrow_down" at bounding box center [459, 18] width 811 height 37
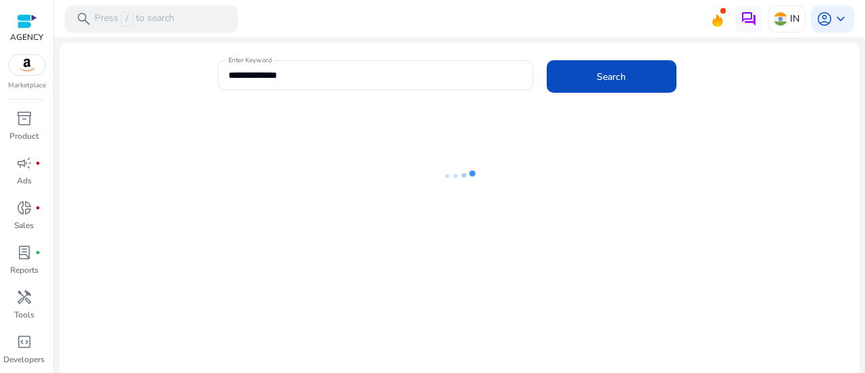
click at [372, 20] on mat-toolbar "search Press / to search IN account_circle keyboard_arrow_down" at bounding box center [459, 18] width 811 height 37
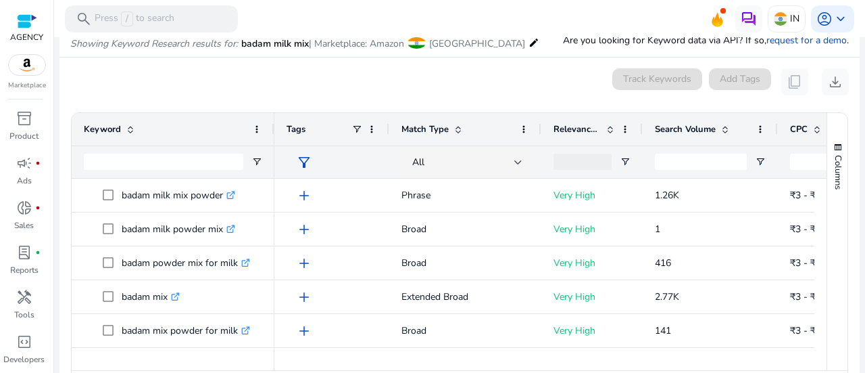
scroll to position [115, 0]
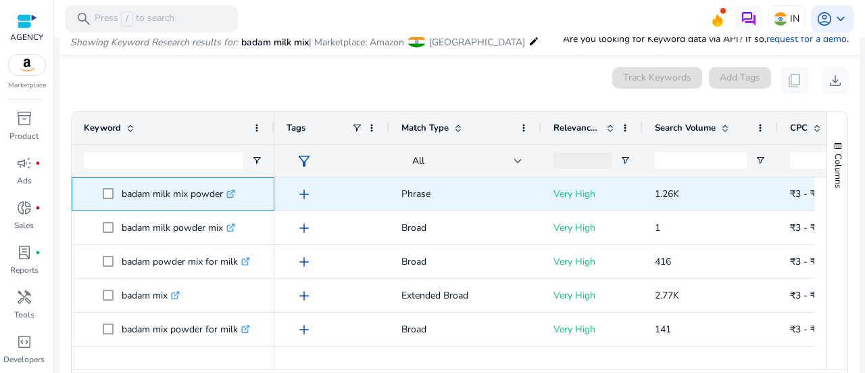
copy span "badam milk mix powder"
drag, startPoint x: 125, startPoint y: 190, endPoint x: 235, endPoint y: 193, distance: 110.2
click at [235, 192] on span "badam milk mix powder .st0{fill:#2c8af8}" at bounding box center [183, 194] width 160 height 28
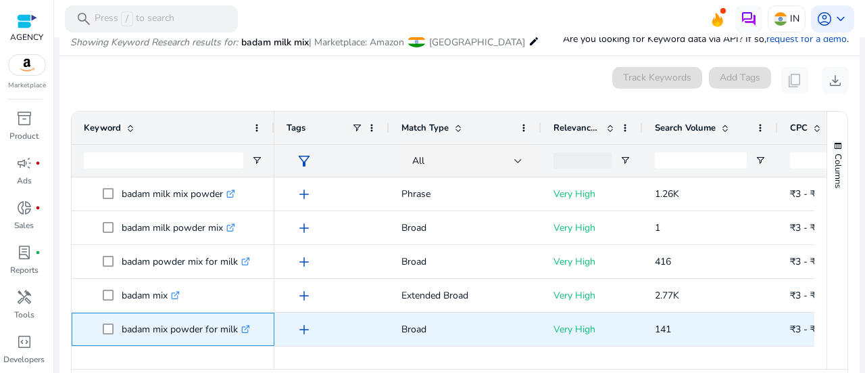
copy span "badam mix powder for milk"
drag, startPoint x: 119, startPoint y: 325, endPoint x: 241, endPoint y: 334, distance: 122.1
click at [241, 334] on span "badam mix powder for milk .st0{fill:#2c8af8}" at bounding box center [183, 329] width 160 height 28
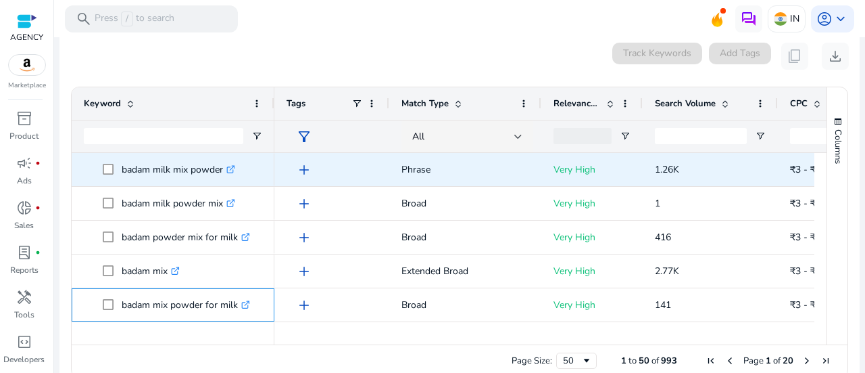
scroll to position [0, 0]
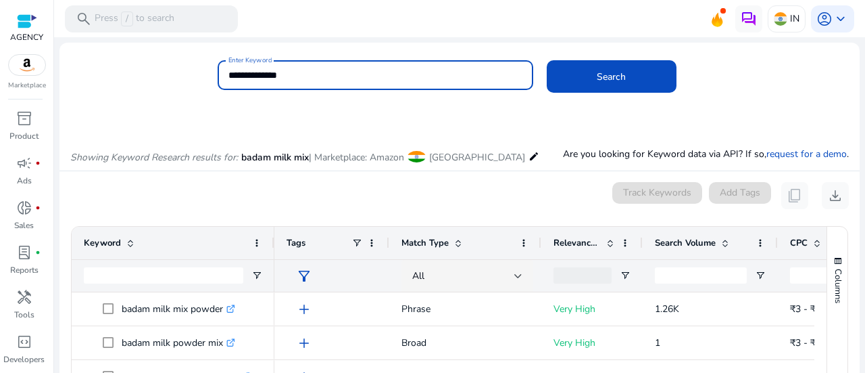
drag, startPoint x: 257, startPoint y: 72, endPoint x: 174, endPoint y: 74, distance: 82.5
click at [174, 74] on div "**********" at bounding box center [454, 82] width 790 height 44
click at [547, 60] on button "Search" at bounding box center [612, 76] width 130 height 32
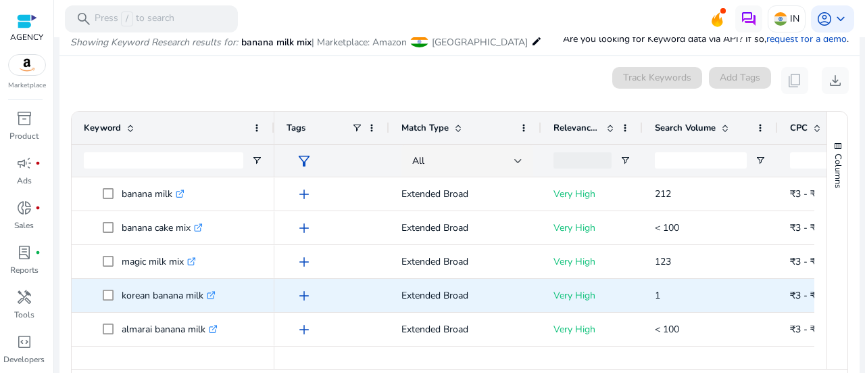
scroll to position [180, 0]
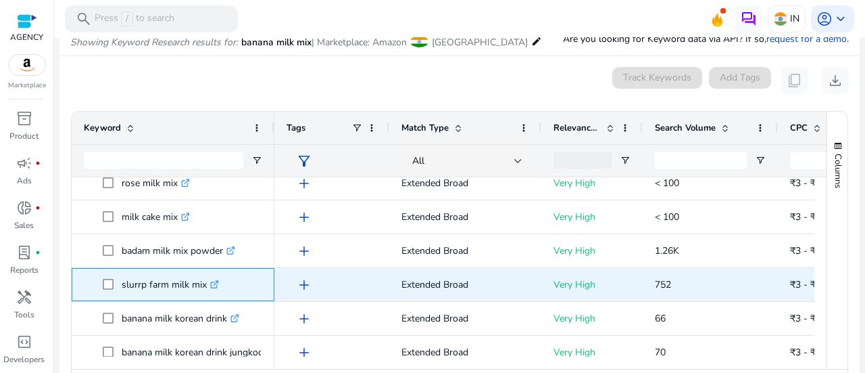
copy span "slurrp farm milk mix"
drag, startPoint x: 116, startPoint y: 279, endPoint x: 205, endPoint y: 277, distance: 88.6
click at [205, 277] on span "slurrp farm milk mix .st0{fill:#2c8af8}" at bounding box center [183, 284] width 160 height 28
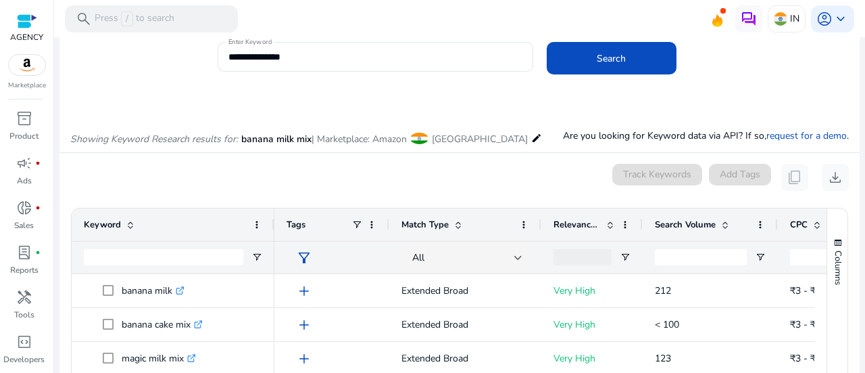
scroll to position [0, 0]
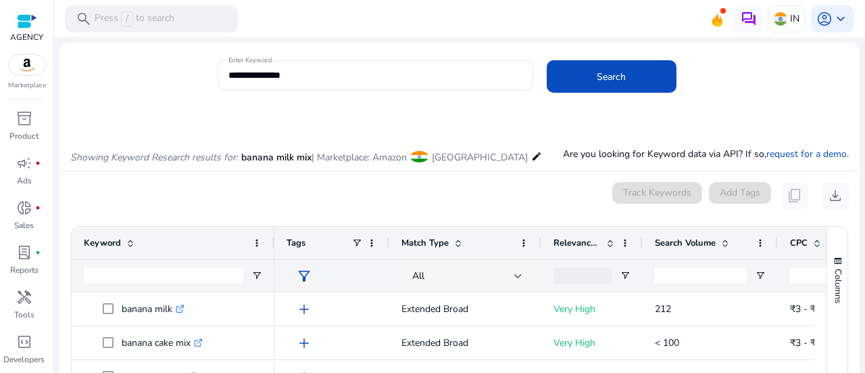
drag, startPoint x: 331, startPoint y: 82, endPoint x: 104, endPoint y: 39, distance: 231.1
click at [100, 44] on div "**********" at bounding box center [459, 288] width 800 height 491
click at [300, 74] on input "**********" at bounding box center [376, 75] width 294 height 15
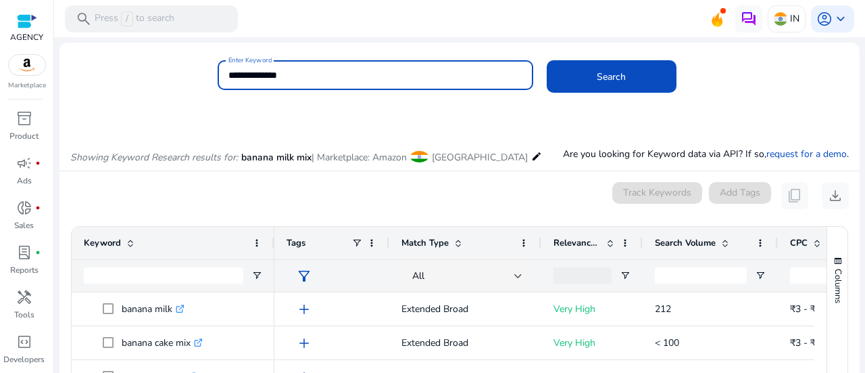
click at [547, 60] on button "Search" at bounding box center [612, 76] width 130 height 32
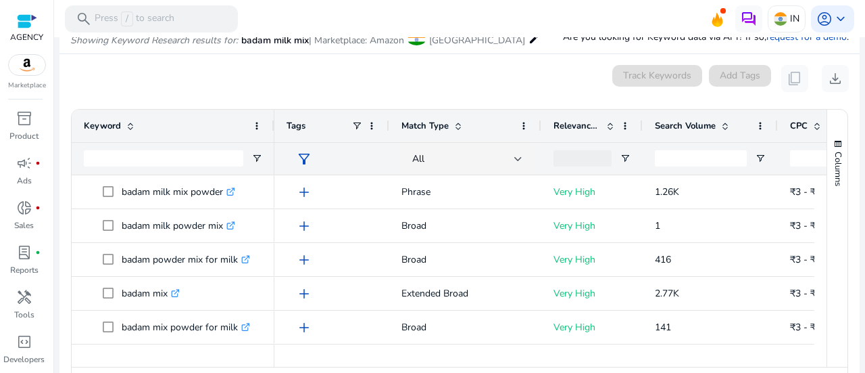
scroll to position [115, 0]
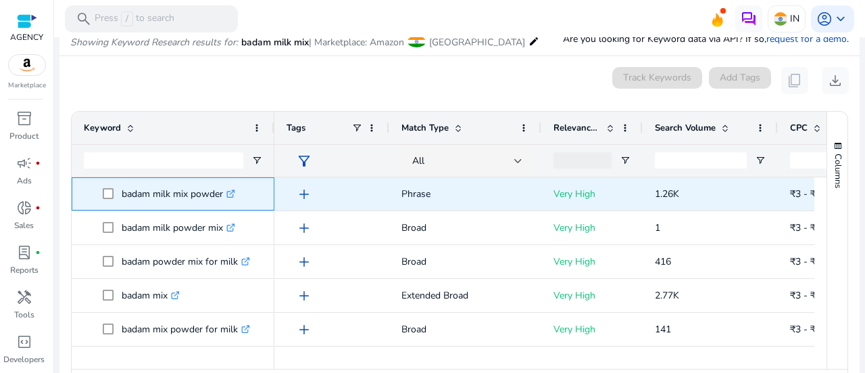
copy span "badam milk mix powder"
drag, startPoint x: 120, startPoint y: 191, endPoint x: 226, endPoint y: 193, distance: 106.9
click at [228, 192] on span "badam milk mix powder .st0{fill:#2c8af8}" at bounding box center [183, 194] width 160 height 28
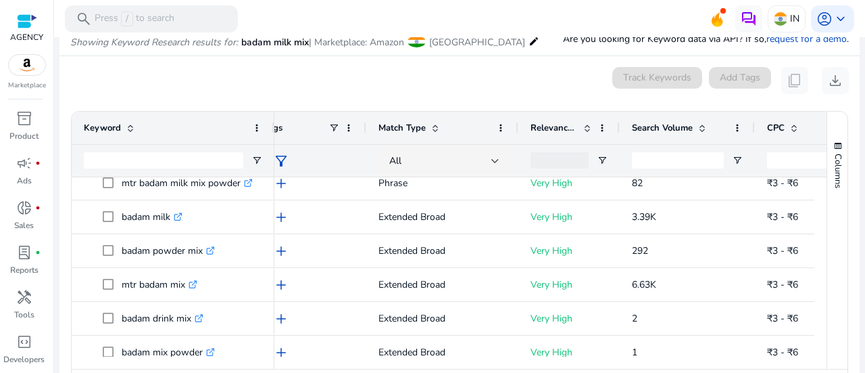
scroll to position [0, 0]
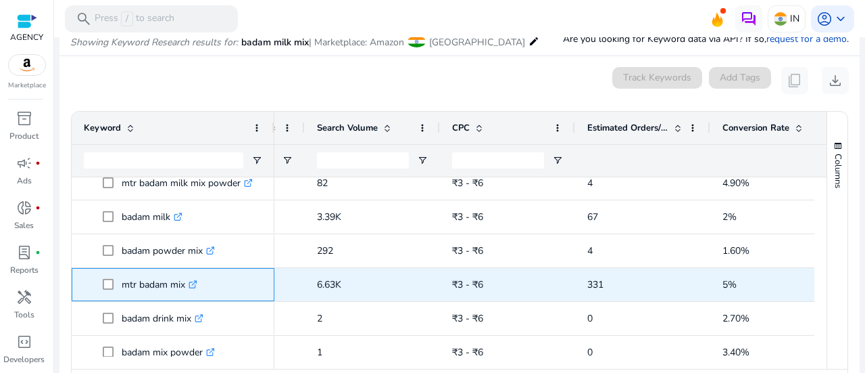
copy p "mtr badam mix"
drag, startPoint x: 122, startPoint y: 281, endPoint x: 187, endPoint y: 285, distance: 65.0
click at [187, 285] on p "mtr badam mix .st0{fill:#2c8af8}" at bounding box center [160, 284] width 76 height 28
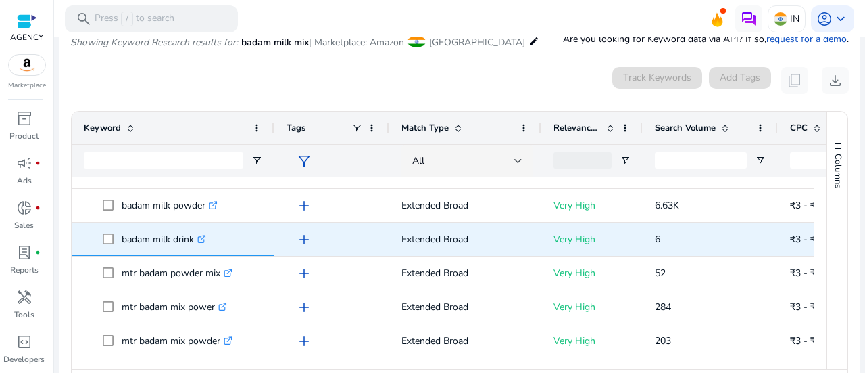
drag, startPoint x: 116, startPoint y: 232, endPoint x: 188, endPoint y: 236, distance: 71.8
click at [189, 236] on span "badam milk drink .st0{fill:#2c8af8}" at bounding box center [183, 239] width 160 height 28
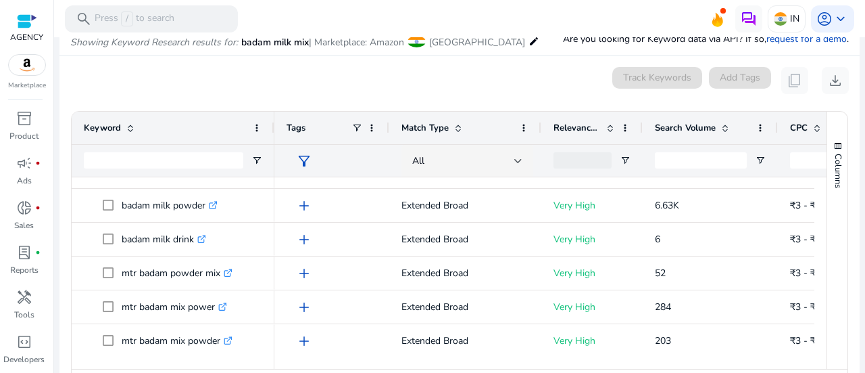
click at [65, 181] on ag-grid-angular "Press SPACE to select this row. Drag here to set row groups Drag here to set co…" at bounding box center [459, 256] width 799 height 304
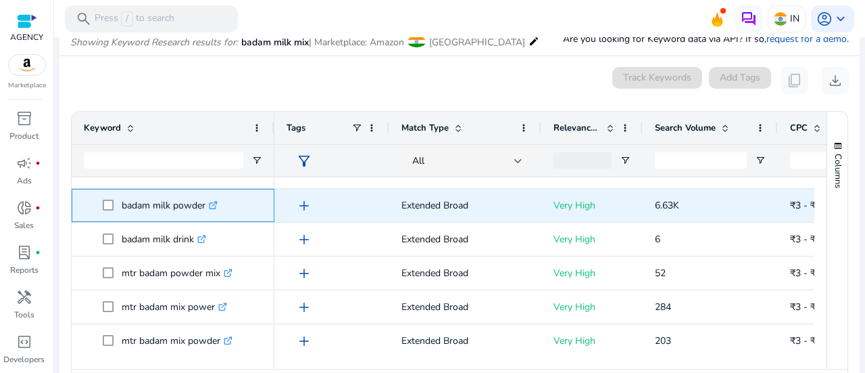
copy span "badam milk powder"
drag, startPoint x: 119, startPoint y: 195, endPoint x: 204, endPoint y: 201, distance: 85.4
click at [204, 201] on span "badam milk powder .st0{fill:#2c8af8}" at bounding box center [183, 205] width 160 height 28
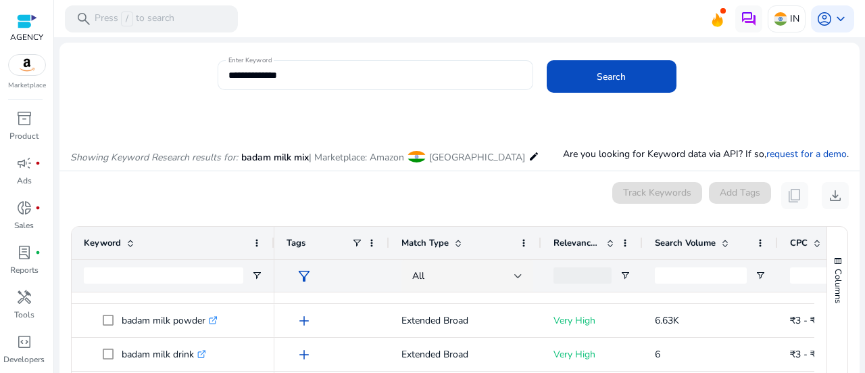
click at [358, 82] on div "**********" at bounding box center [376, 75] width 294 height 30
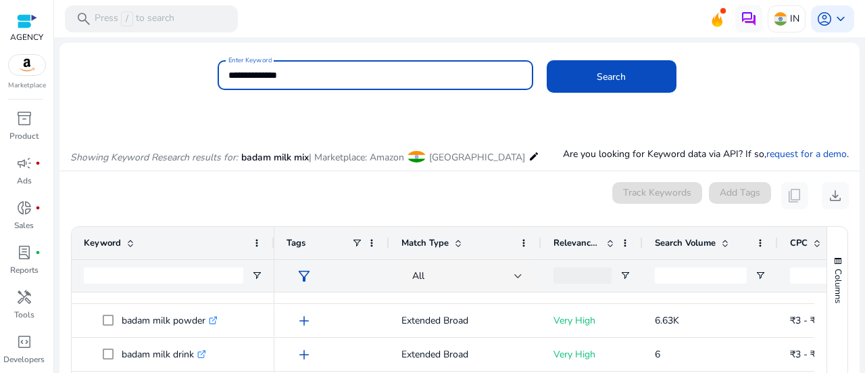
paste input "**********"
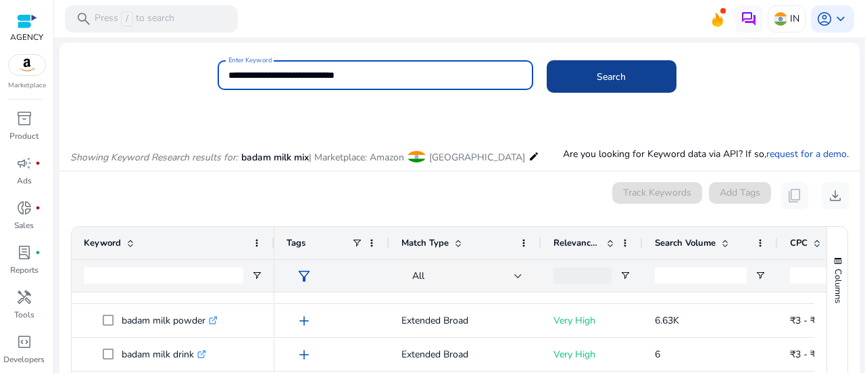
click at [622, 72] on span "Search" at bounding box center [611, 77] width 29 height 14
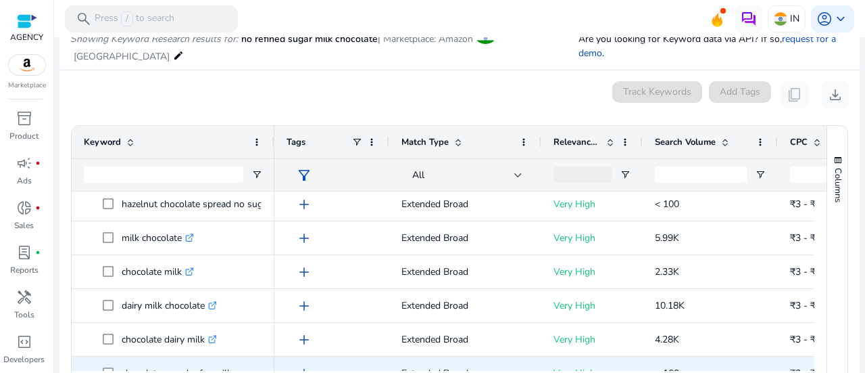
scroll to position [180, 0]
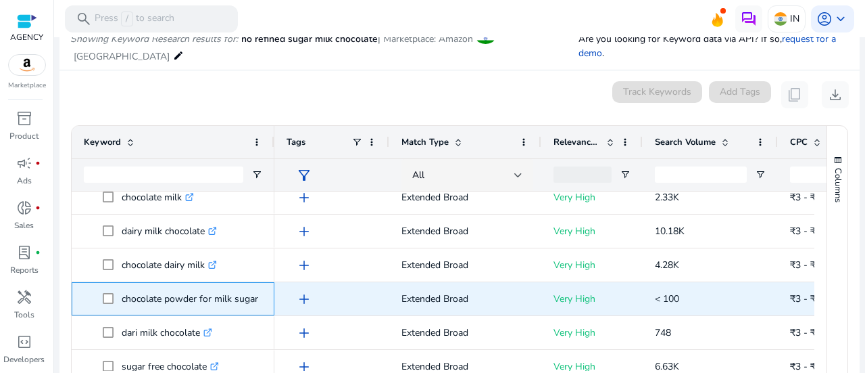
drag, startPoint x: 120, startPoint y: 281, endPoint x: 246, endPoint y: 278, distance: 125.8
click at [246, 285] on span "chocolate powder for milk sugar free .st0{fill:#2c8af8}" at bounding box center [183, 299] width 160 height 28
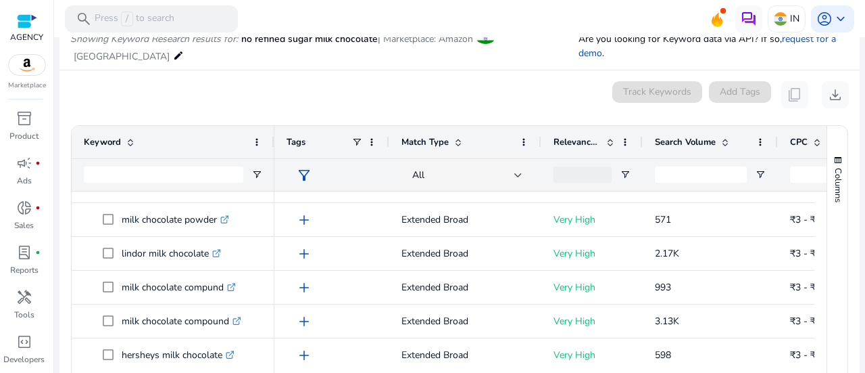
scroll to position [0, 0]
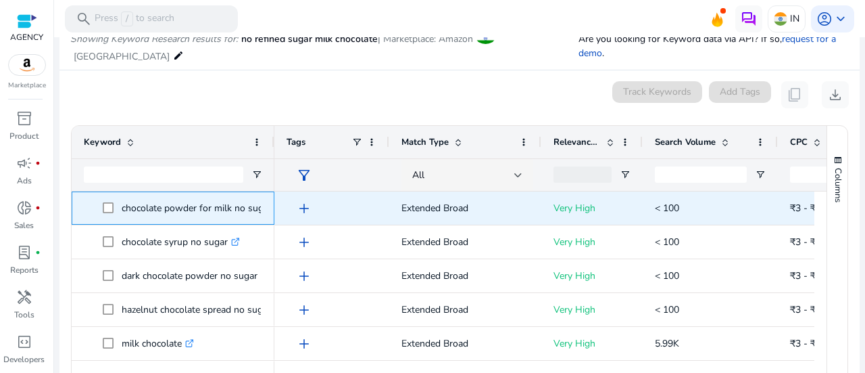
copy span "chocolate powder for milk no sugar .st0{fill:#2c8af8}"
drag, startPoint x: 120, startPoint y: 189, endPoint x: 289, endPoint y: 203, distance: 170.3
click at [268, 195] on div "chocolate powder for milk no sugar .st0{fill:#2c8af8}" at bounding box center [173, 207] width 203 height 33
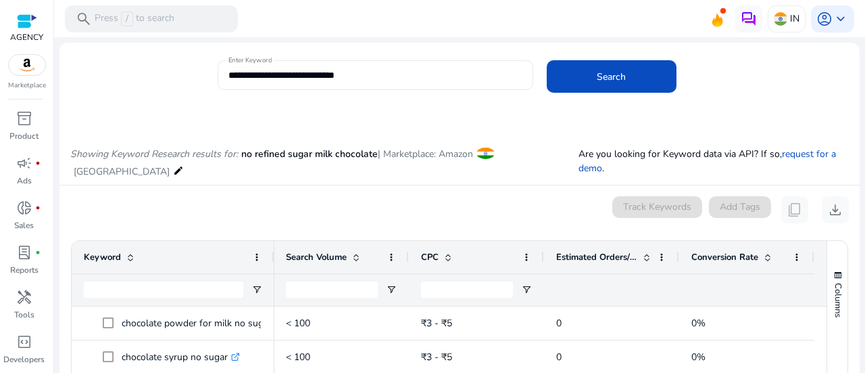
click at [377, 70] on input "**********" at bounding box center [376, 75] width 294 height 15
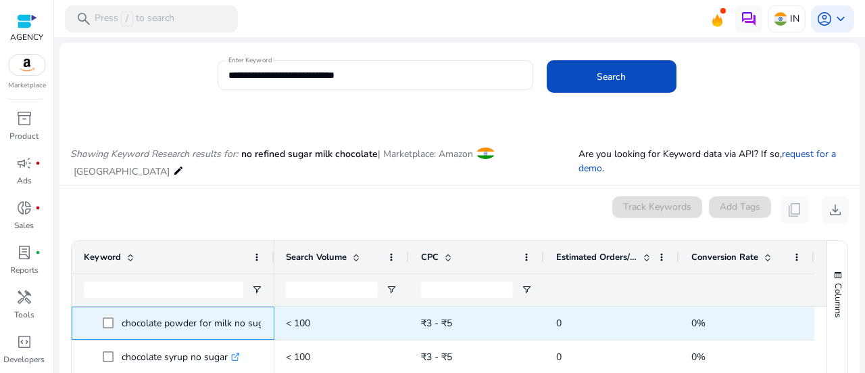
copy span "chocolate powder for milk no sugar .st0{fill:#2c8af8}"
click at [269, 308] on div "chocolate powder for milk no sugar .st0{fill:#2c8af8}" at bounding box center [173, 322] width 203 height 33
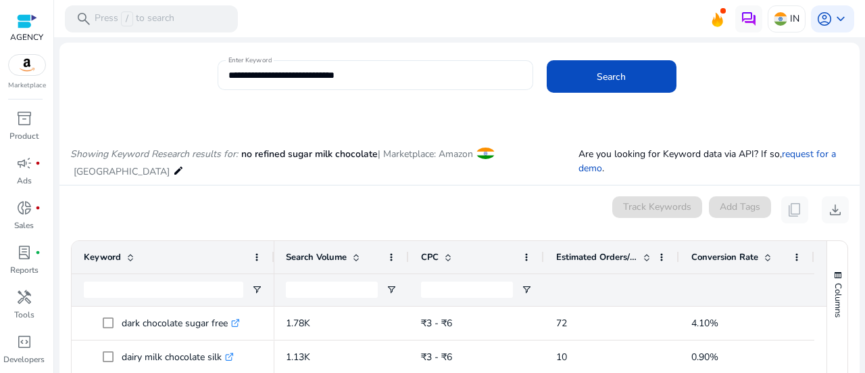
drag, startPoint x: 368, startPoint y: 66, endPoint x: 237, endPoint y: 71, distance: 131.2
click at [237, 71] on div "**********" at bounding box center [376, 75] width 294 height 30
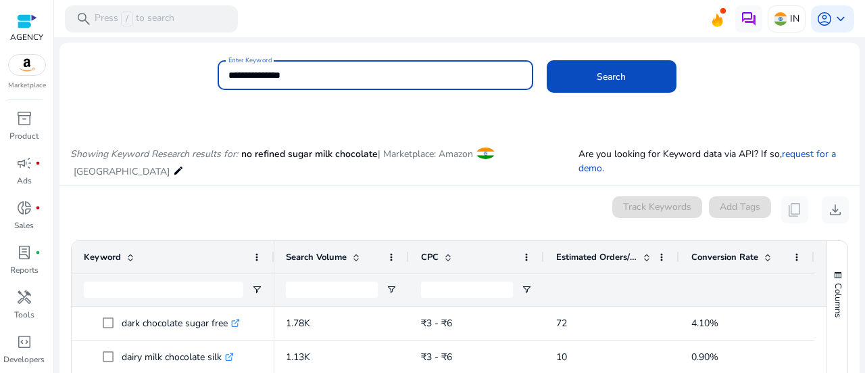
click at [547, 60] on button "Search" at bounding box center [612, 76] width 130 height 32
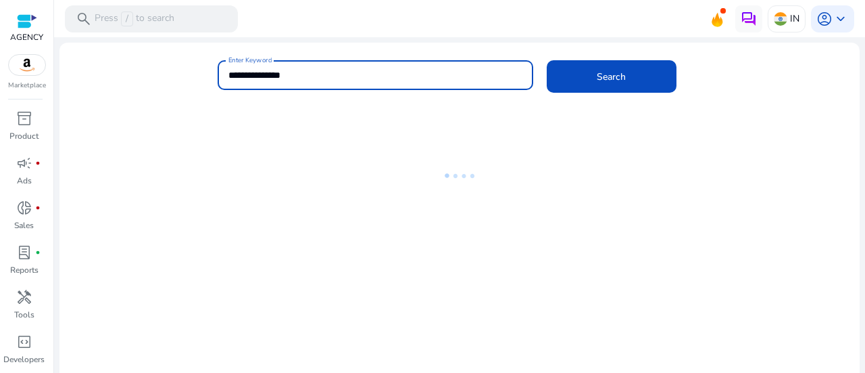
click at [120, 95] on div "**********" at bounding box center [454, 82] width 790 height 44
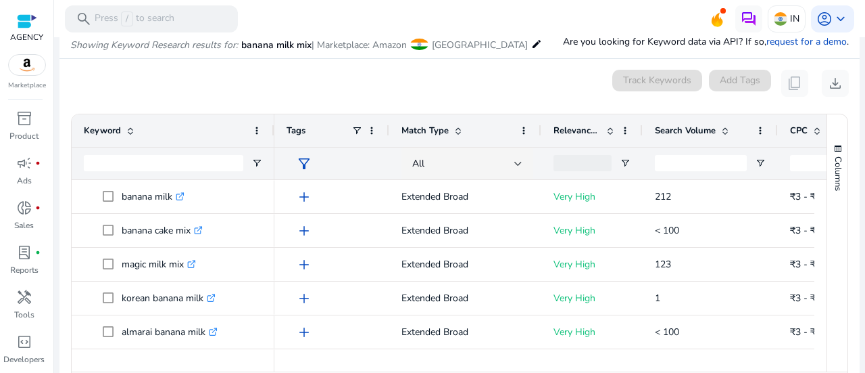
scroll to position [115, 0]
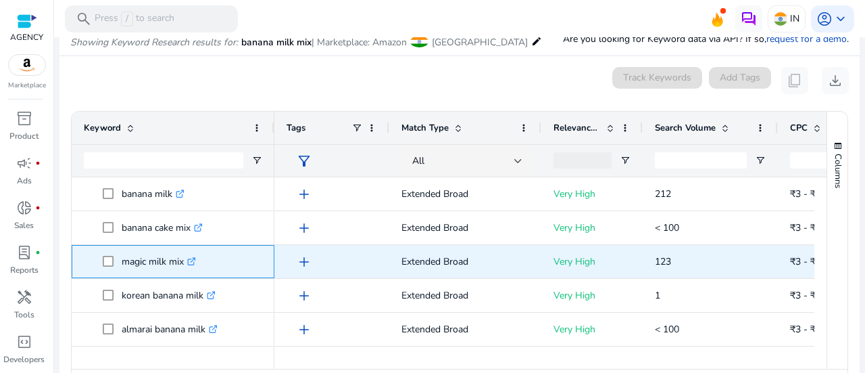
copy p "magic milk mix"
drag, startPoint x: 122, startPoint y: 260, endPoint x: 189, endPoint y: 263, distance: 67.7
click at [189, 263] on p "magic milk mix .st0{fill:#2c8af8}" at bounding box center [159, 261] width 74 height 28
copy p "magic milk mix"
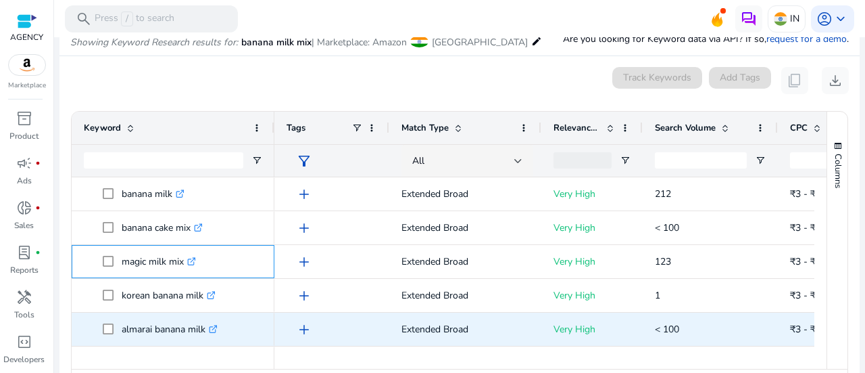
scroll to position [180, 0]
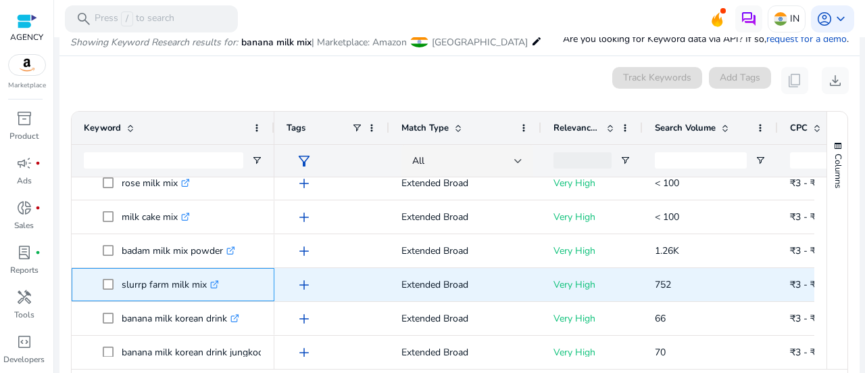
drag, startPoint x: 120, startPoint y: 285, endPoint x: 203, endPoint y: 273, distance: 83.9
click at [206, 282] on span "slurrp farm milk mix .st0{fill:#2c8af8}" at bounding box center [183, 284] width 160 height 28
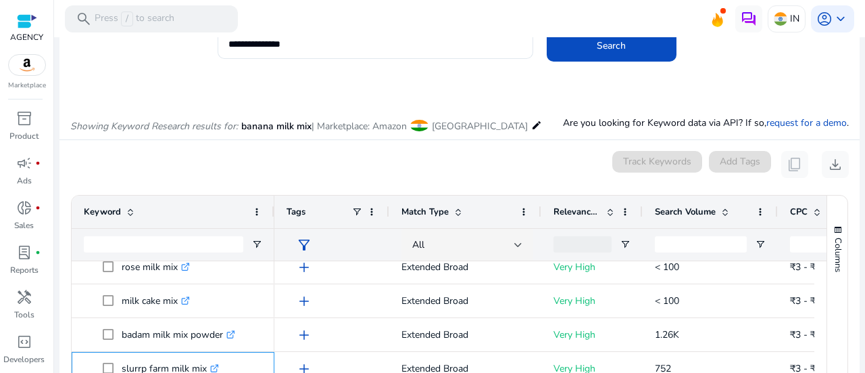
scroll to position [0, 0]
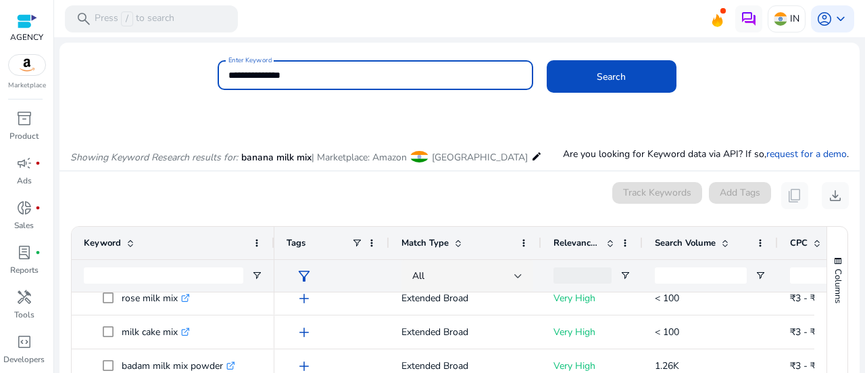
drag, startPoint x: 316, startPoint y: 68, endPoint x: 300, endPoint y: 70, distance: 16.4
click at [300, 70] on input "**********" at bounding box center [376, 75] width 294 height 15
drag, startPoint x: 301, startPoint y: 72, endPoint x: 202, endPoint y: 74, distance: 98.7
click at [202, 74] on div "**********" at bounding box center [454, 82] width 790 height 44
click at [547, 60] on button "Search" at bounding box center [612, 76] width 130 height 32
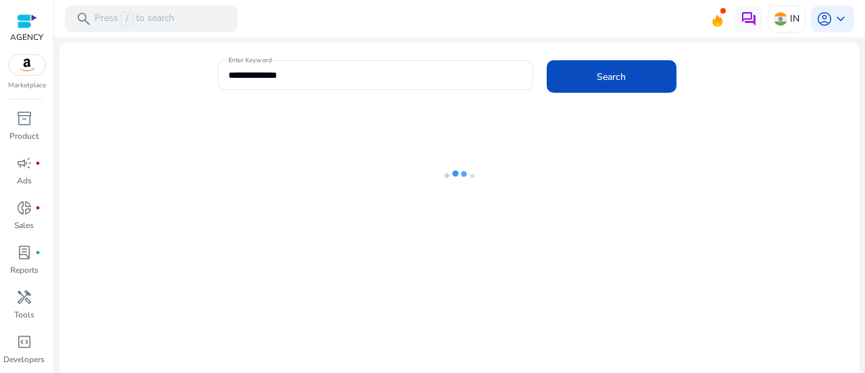
click at [150, 85] on div "**********" at bounding box center [454, 82] width 790 height 44
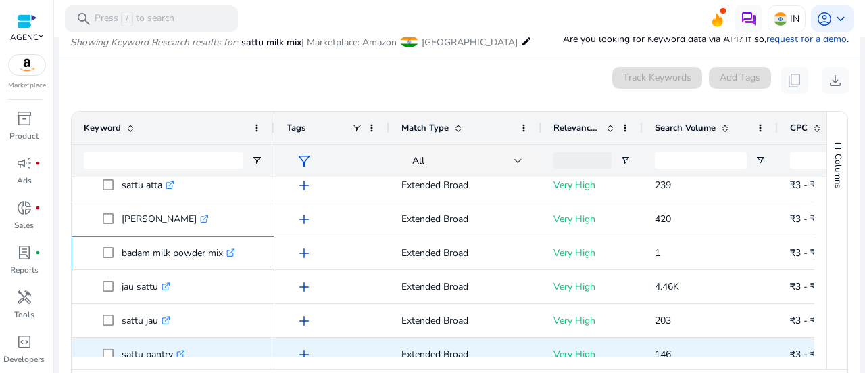
scroll to position [285, 0]
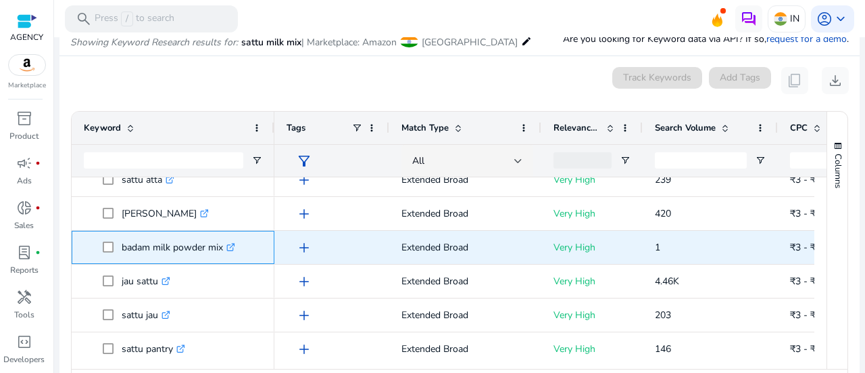
drag, startPoint x: 135, startPoint y: 351, endPoint x: 226, endPoint y: 241, distance: 142.1
click at [223, 245] on span "badam milk powder mix .st0{fill:#2c8af8}" at bounding box center [183, 247] width 160 height 28
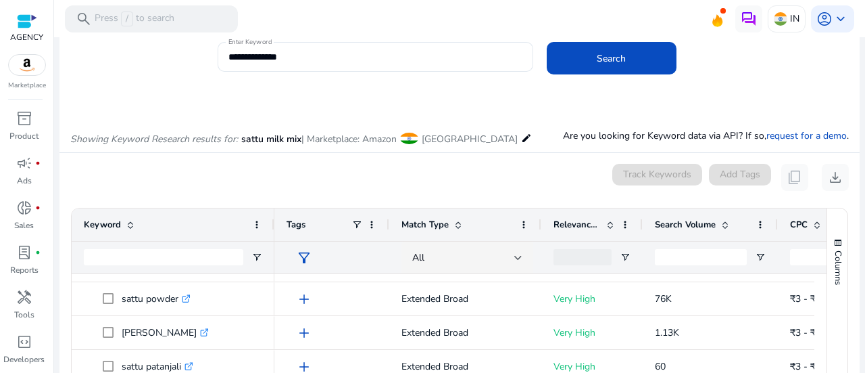
scroll to position [0, 0]
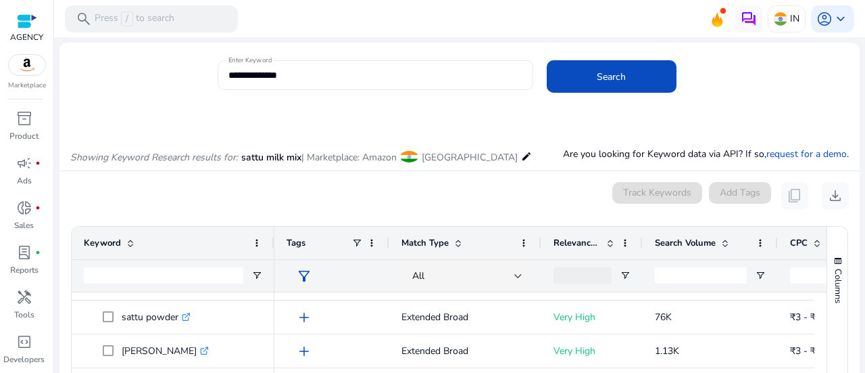
click at [322, 77] on input "**********" at bounding box center [376, 75] width 294 height 15
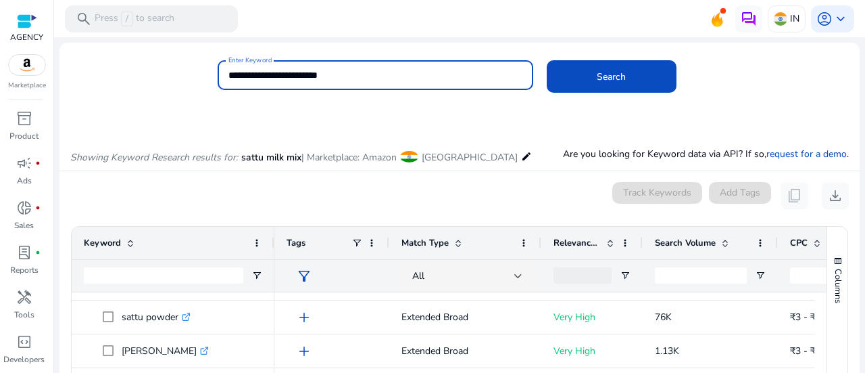
type input "**********"
click at [547, 60] on button "Search" at bounding box center [612, 76] width 130 height 32
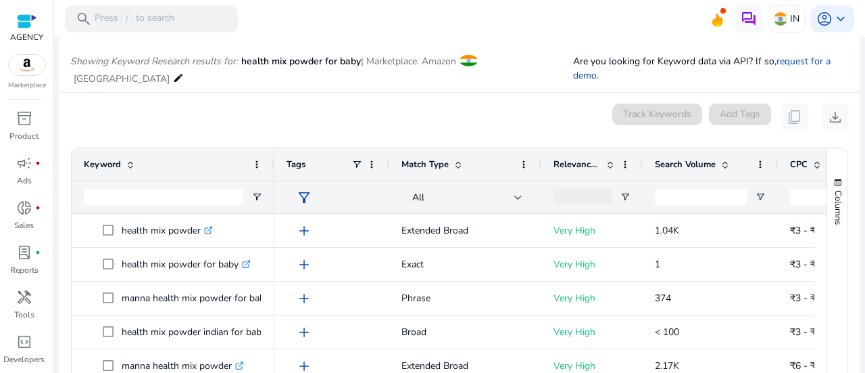
scroll to position [115, 0]
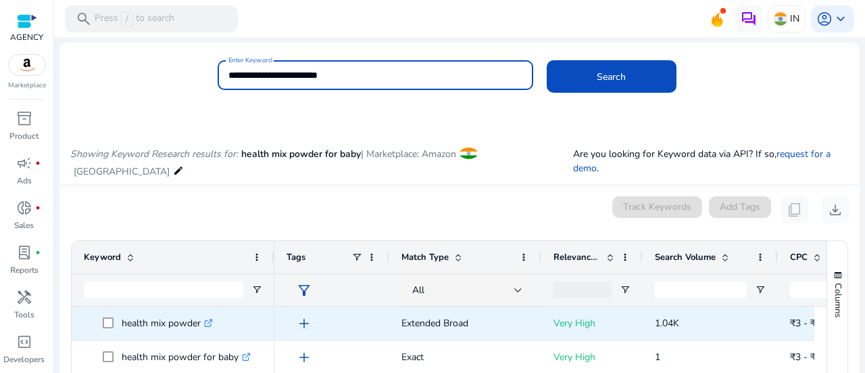
scroll to position [115, 0]
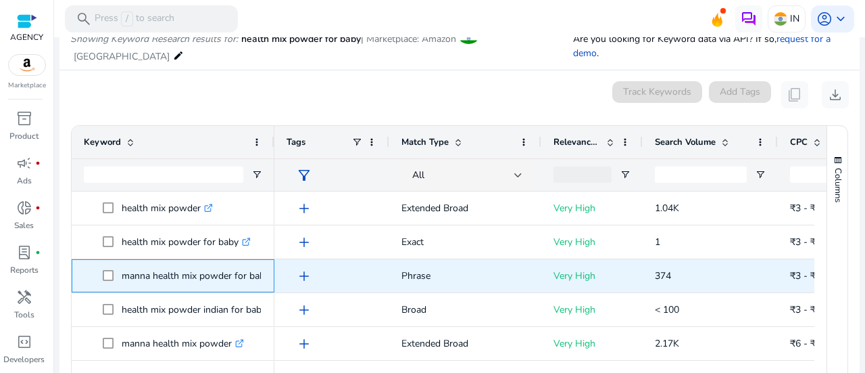
click at [256, 262] on p "manna health mix powder for baby .st0{fill:#2c8af8}" at bounding box center [202, 276] width 160 height 28
click at [192, 262] on p "manna health mix powder for baby .st0{fill:#2c8af8}" at bounding box center [202, 276] width 160 height 28
drag, startPoint x: 117, startPoint y: 259, endPoint x: 181, endPoint y: 313, distance: 83.4
click at [168, 262] on span "manna health mix powder for baby .st0{fill:#2c8af8}" at bounding box center [183, 276] width 160 height 28
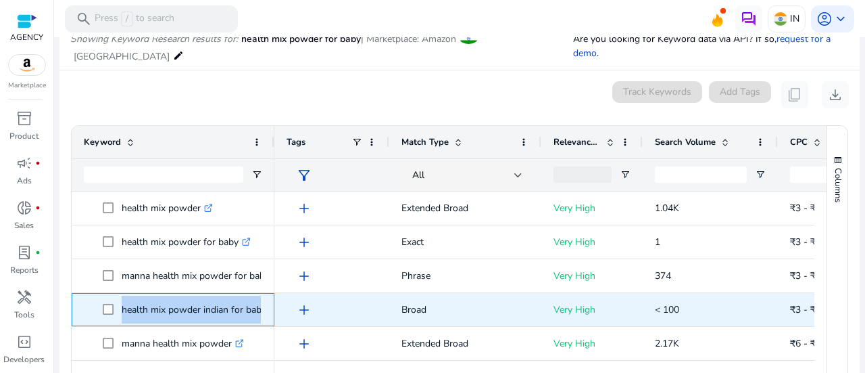
copy span "health mix powder indian for baby .st0{fill:#2c8af8}"
drag, startPoint x: 120, startPoint y: 290, endPoint x: 268, endPoint y: 293, distance: 147.4
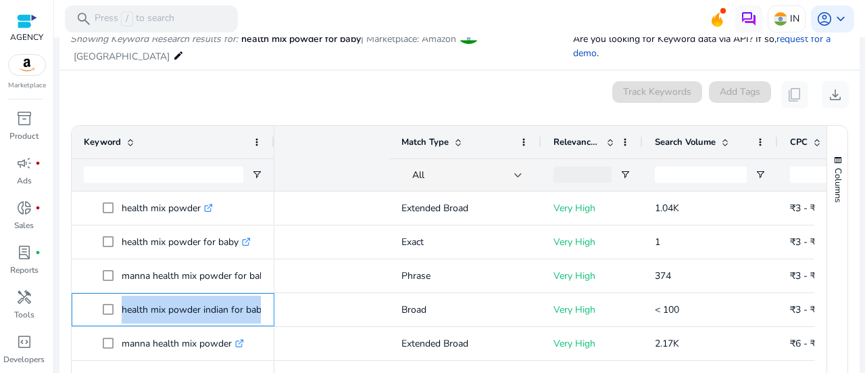
scroll to position [0, 355]
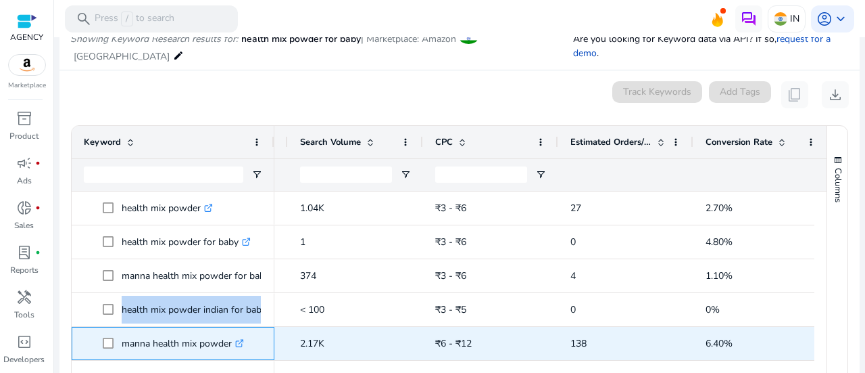
copy span "manna health mix powder"
drag, startPoint x: 119, startPoint y: 325, endPoint x: 234, endPoint y: 327, distance: 114.9
click at [234, 329] on span "manna health mix powder .st0{fill:#2c8af8}" at bounding box center [183, 343] width 160 height 28
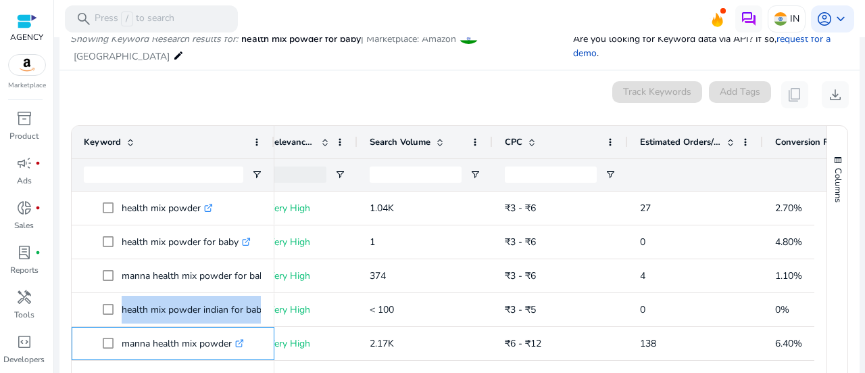
scroll to position [0, 0]
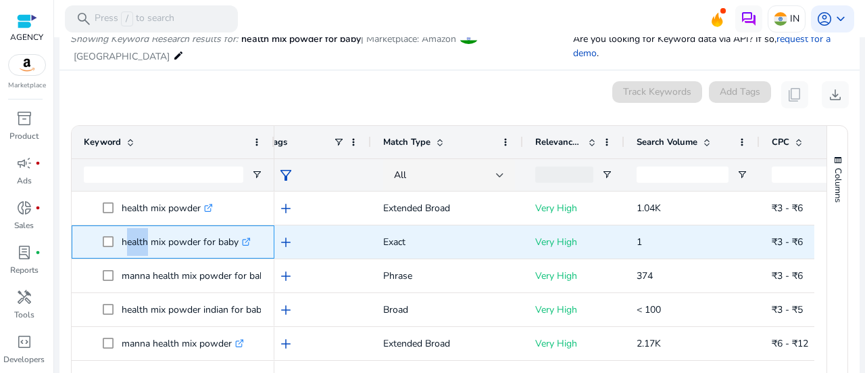
drag, startPoint x: 122, startPoint y: 224, endPoint x: 143, endPoint y: 222, distance: 21.0
click at [143, 228] on p "health mix powder for baby .st0{fill:#2c8af8}" at bounding box center [186, 242] width 129 height 28
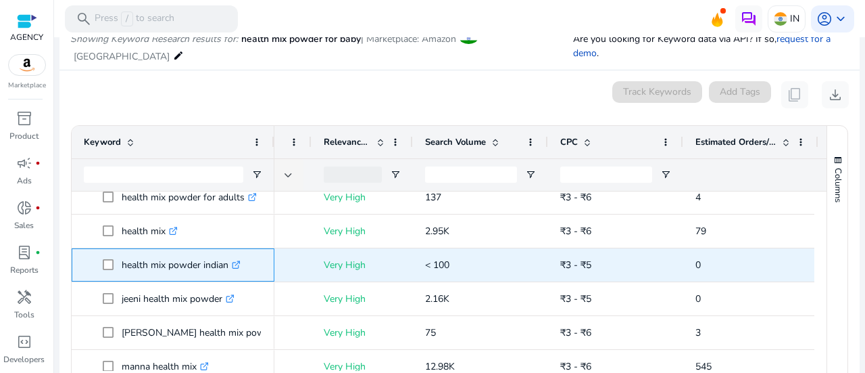
drag, startPoint x: 118, startPoint y: 248, endPoint x: 229, endPoint y: 255, distance: 111.8
click at [229, 255] on span "health mix powder indian .st0{fill:#2c8af8}" at bounding box center [183, 265] width 160 height 28
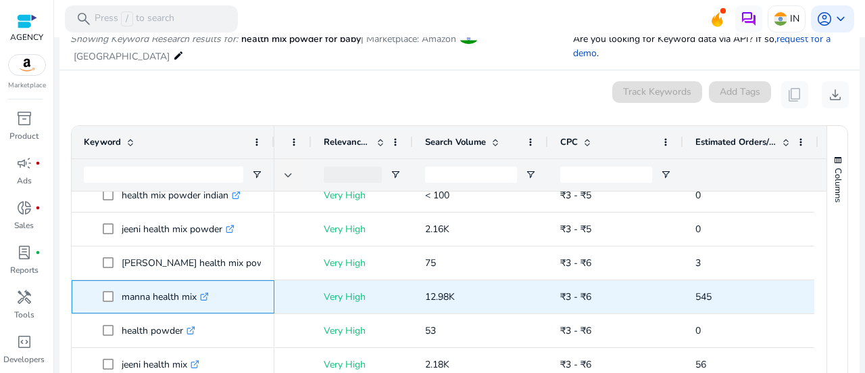
copy span "manna health mix"
drag, startPoint x: 118, startPoint y: 345, endPoint x: 200, endPoint y: 291, distance: 98.1
click at [200, 291] on span "manna health mix .st0{fill:#2c8af8}" at bounding box center [183, 297] width 160 height 28
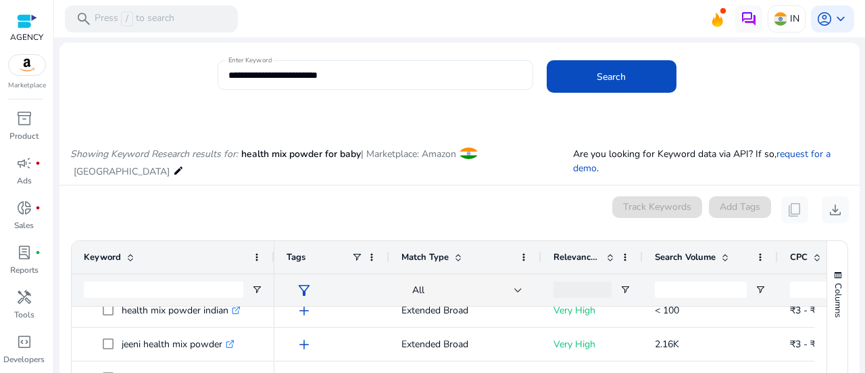
drag, startPoint x: 370, startPoint y: 84, endPoint x: 364, endPoint y: 78, distance: 8.1
click at [365, 80] on div "**********" at bounding box center [376, 75] width 294 height 30
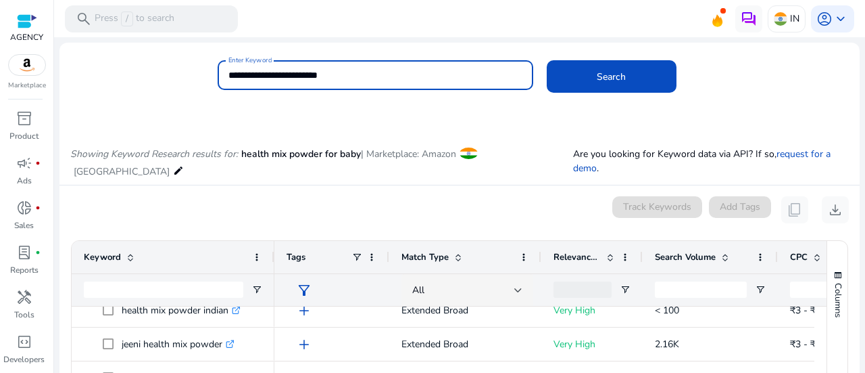
drag, startPoint x: 360, startPoint y: 76, endPoint x: 197, endPoint y: 51, distance: 164.3
click at [197, 51] on mat-card "**********" at bounding box center [459, 82] width 800 height 66
click at [547, 60] on button "Search" at bounding box center [612, 76] width 130 height 32
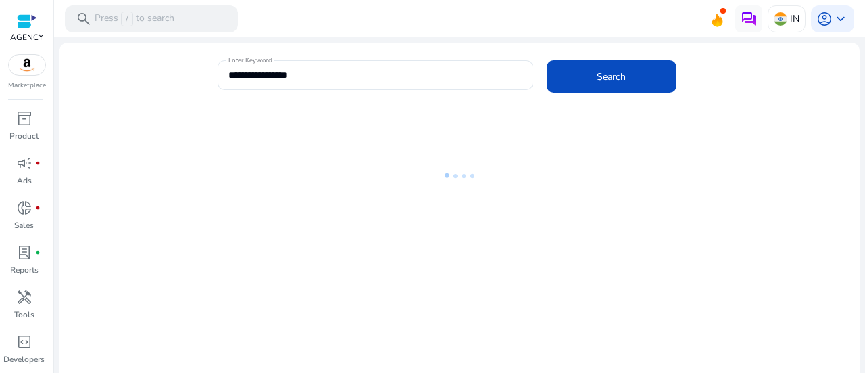
click at [176, 45] on div "**********" at bounding box center [459, 213] width 800 height 340
click at [155, 68] on div "**********" at bounding box center [454, 82] width 790 height 44
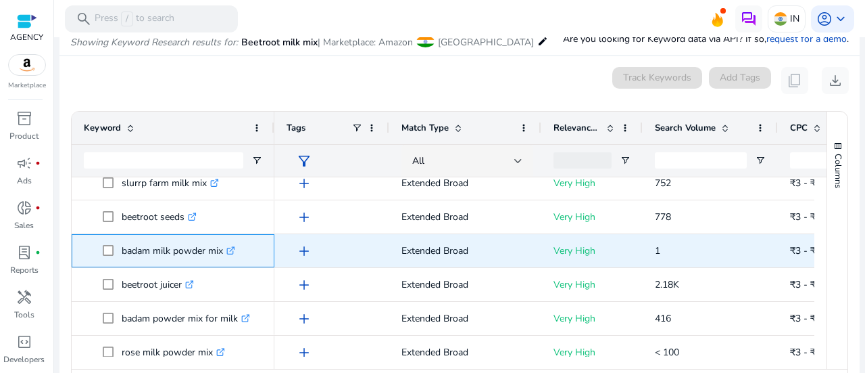
copy p "badam milk powder mix"
drag, startPoint x: 161, startPoint y: 248, endPoint x: 229, endPoint y: 249, distance: 67.6
click at [229, 249] on p "badam milk powder mix .st0{fill:#2c8af8}" at bounding box center [179, 251] width 114 height 28
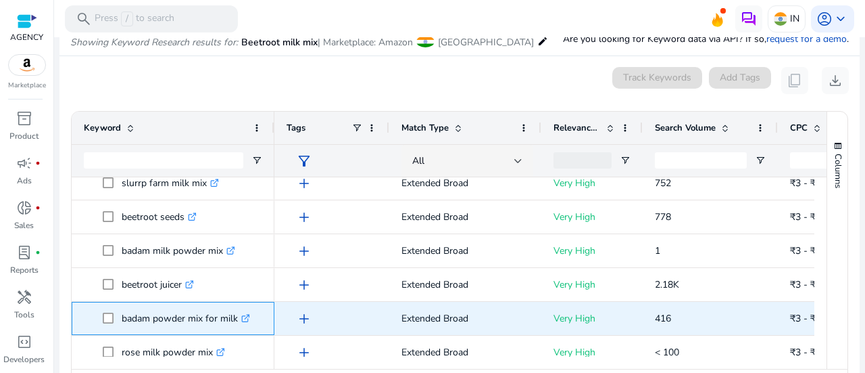
copy span "badam powder mix for milk"
drag, startPoint x: 115, startPoint y: 312, endPoint x: 180, endPoint y: 28, distance: 291.3
click at [235, 309] on span "badam powder mix for milk .st0{fill:#2c8af8}" at bounding box center [183, 318] width 160 height 28
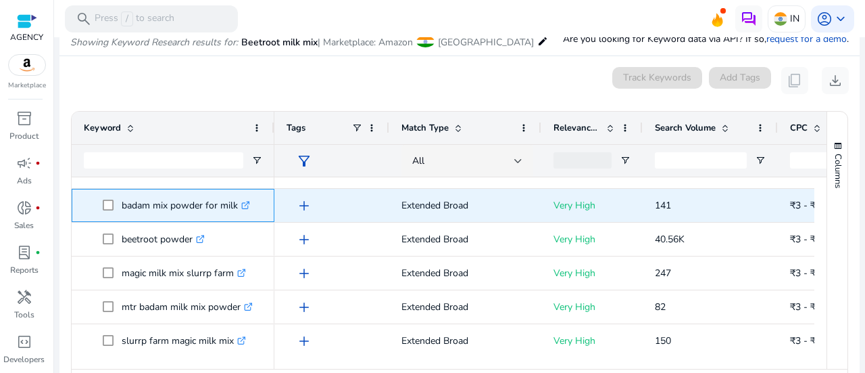
copy span "badam mix powder for milk"
drag, startPoint x: 117, startPoint y: 201, endPoint x: 233, endPoint y: 205, distance: 115.7
click at [235, 206] on span "badam mix powder for milk .st0{fill:#2c8af8}" at bounding box center [183, 205] width 160 height 28
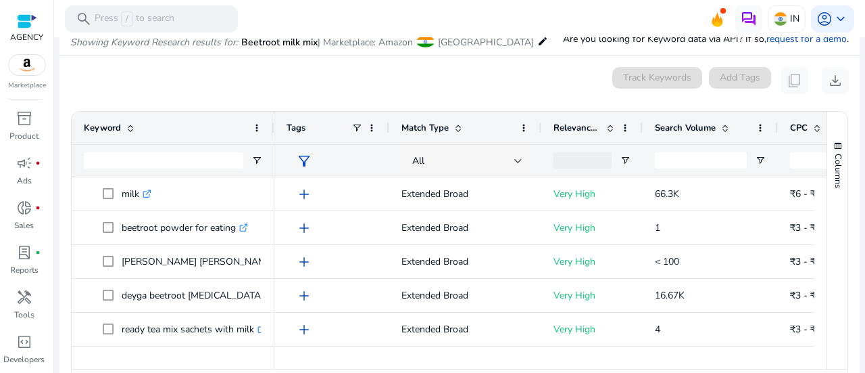
scroll to position [1262, 0]
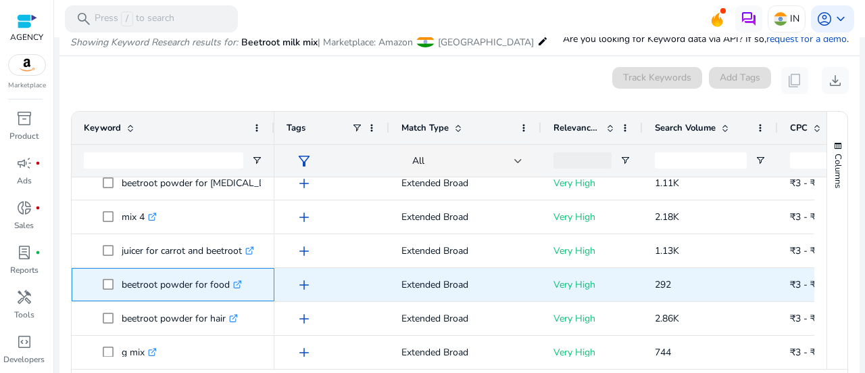
drag, startPoint x: 122, startPoint y: 278, endPoint x: 224, endPoint y: 286, distance: 103.1
click at [227, 285] on p "beetroot powder for food .st0{fill:#2c8af8}" at bounding box center [182, 284] width 120 height 28
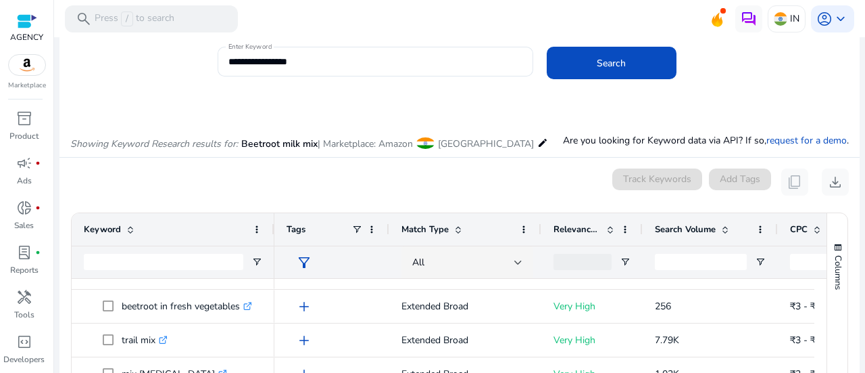
scroll to position [0, 0]
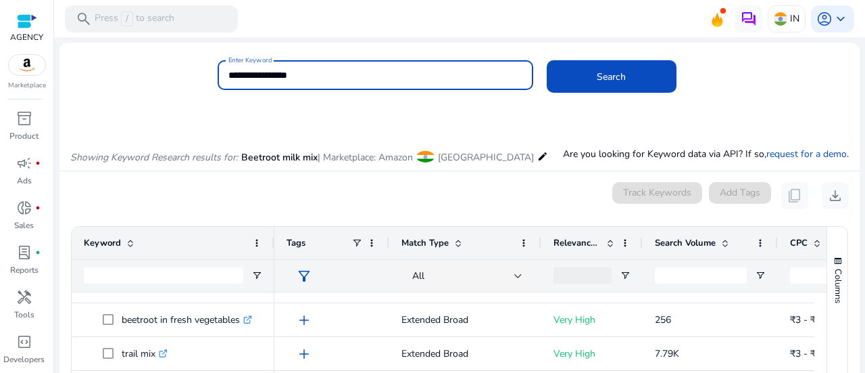
drag, startPoint x: 303, startPoint y: 68, endPoint x: 127, endPoint y: 53, distance: 176.4
click at [127, 52] on mat-card "**********" at bounding box center [459, 82] width 800 height 66
click at [547, 60] on button "Search" at bounding box center [612, 76] width 130 height 32
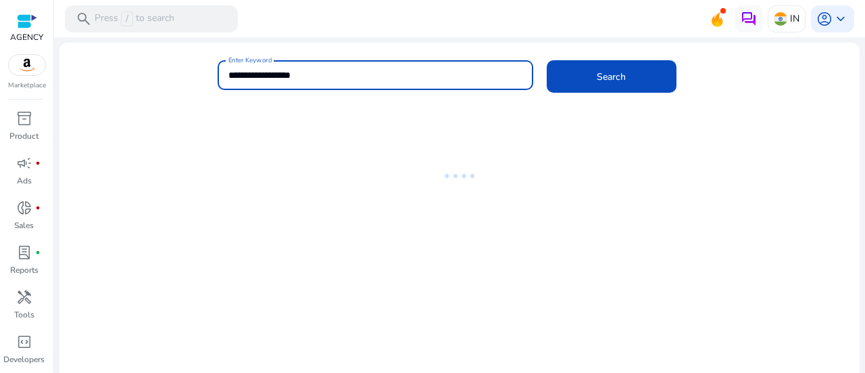
click at [162, 96] on div "**********" at bounding box center [454, 82] width 790 height 44
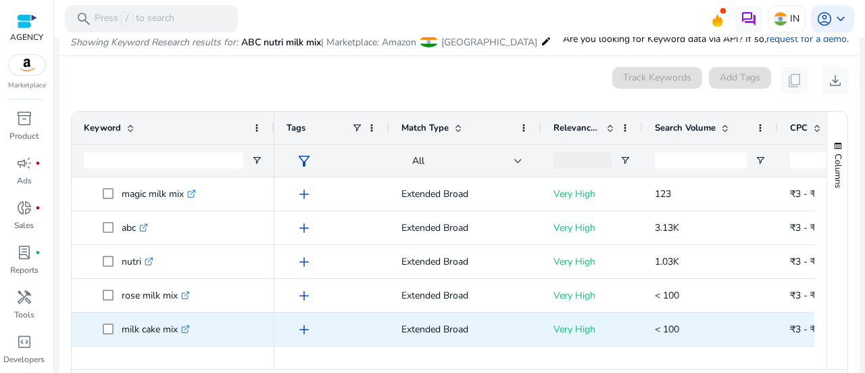
scroll to position [180, 0]
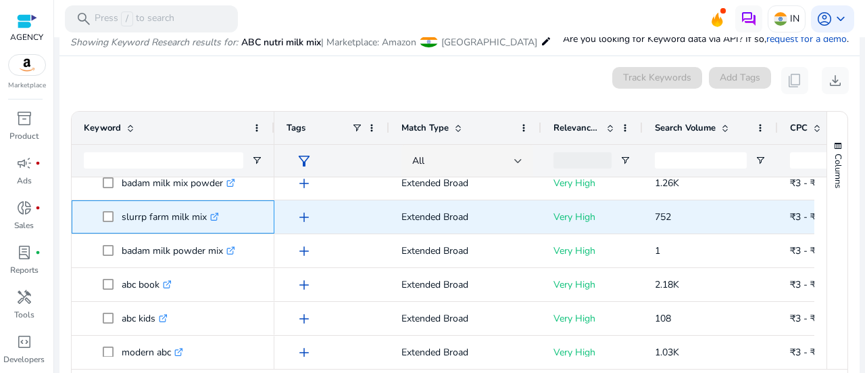
copy span "slurrp farm milk mix"
drag, startPoint x: 122, startPoint y: 214, endPoint x: 203, endPoint y: 214, distance: 81.1
click at [204, 214] on span "slurrp farm milk mix .st0{fill:#2c8af8}" at bounding box center [183, 217] width 160 height 28
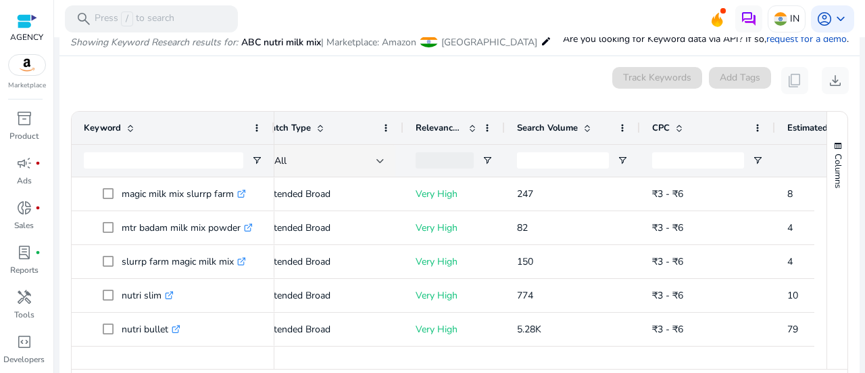
scroll to position [0, 207]
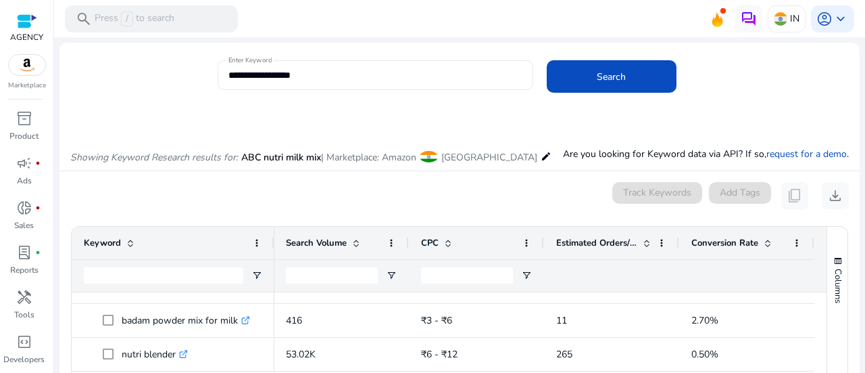
click at [341, 74] on input "**********" at bounding box center [376, 75] width 294 height 15
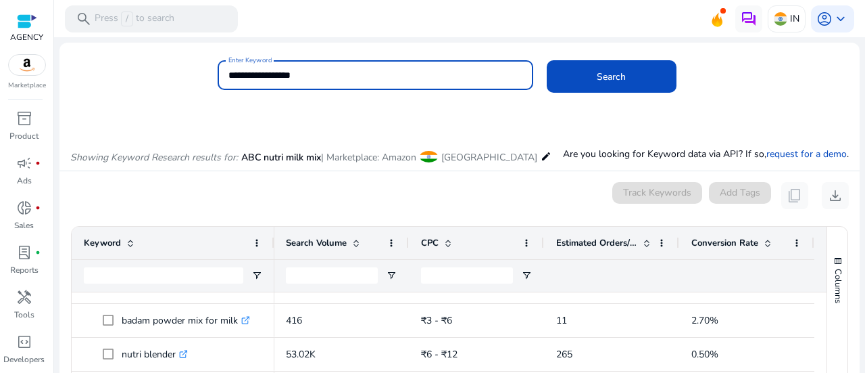
paste input "**********"
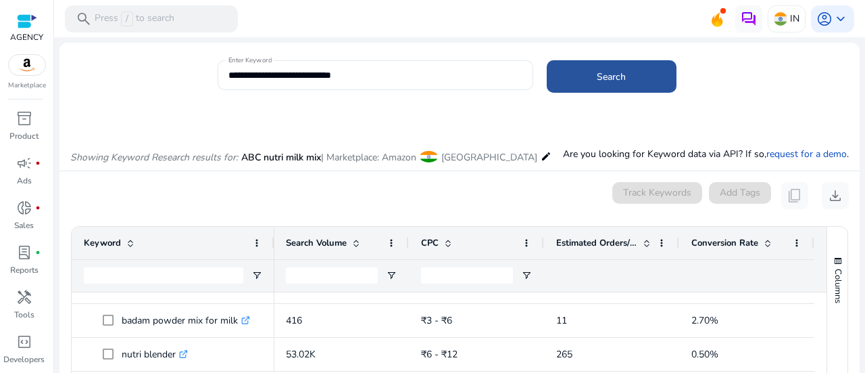
click at [568, 80] on span at bounding box center [612, 76] width 130 height 32
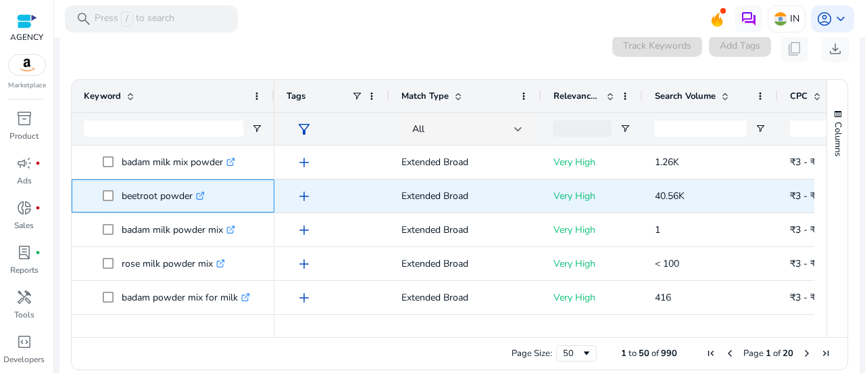
copy p "beetroot powder"
drag, startPoint x: 122, startPoint y: 179, endPoint x: 193, endPoint y: 185, distance: 71.9
click at [193, 185] on p "beetroot powder .st0{fill:#2c8af8}" at bounding box center [163, 196] width 83 height 28
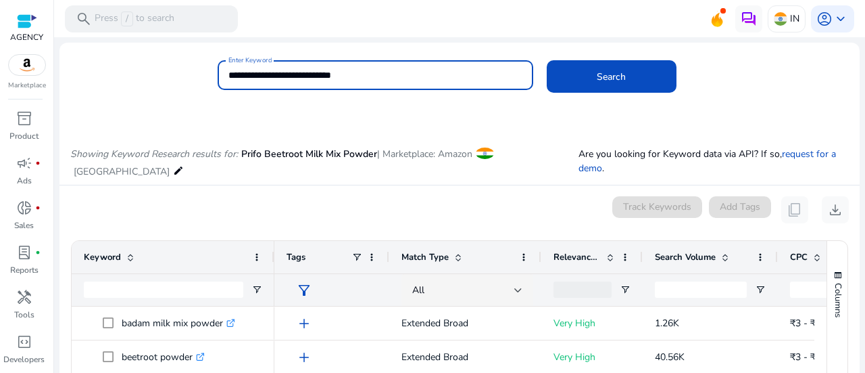
drag, startPoint x: 404, startPoint y: 80, endPoint x: 177, endPoint y: 50, distance: 229.2
click at [177, 50] on mat-card "**********" at bounding box center [459, 82] width 800 height 66
click at [285, 72] on input "**********" at bounding box center [376, 75] width 294 height 15
drag, startPoint x: 251, startPoint y: 70, endPoint x: 208, endPoint y: 68, distance: 44.0
click at [207, 68] on div "**********" at bounding box center [454, 82] width 790 height 44
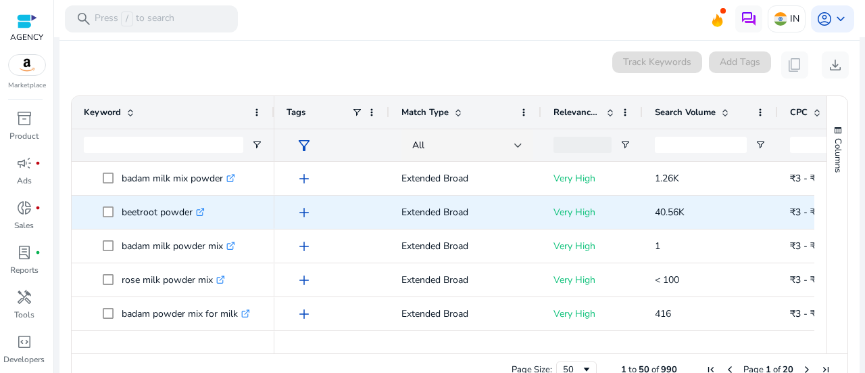
scroll to position [161, 0]
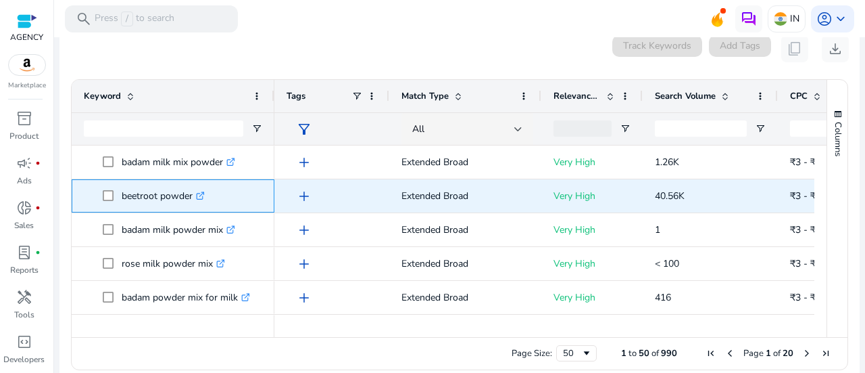
drag, startPoint x: 120, startPoint y: 182, endPoint x: 191, endPoint y: 183, distance: 71.7
click at [191, 183] on span "beetroot powder .st0{fill:#2c8af8}" at bounding box center [183, 196] width 160 height 28
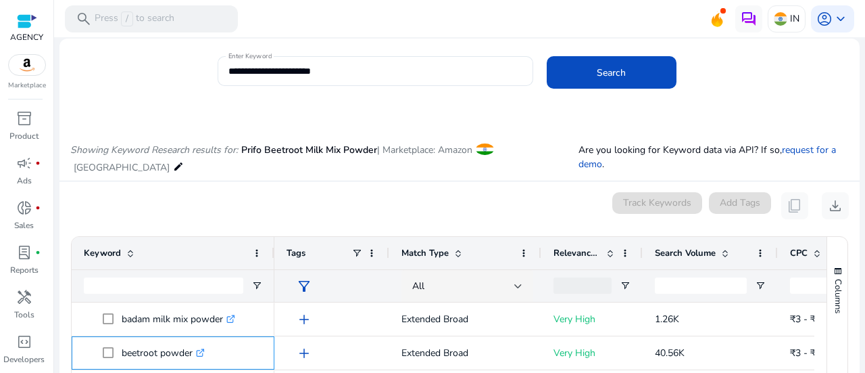
scroll to position [0, 0]
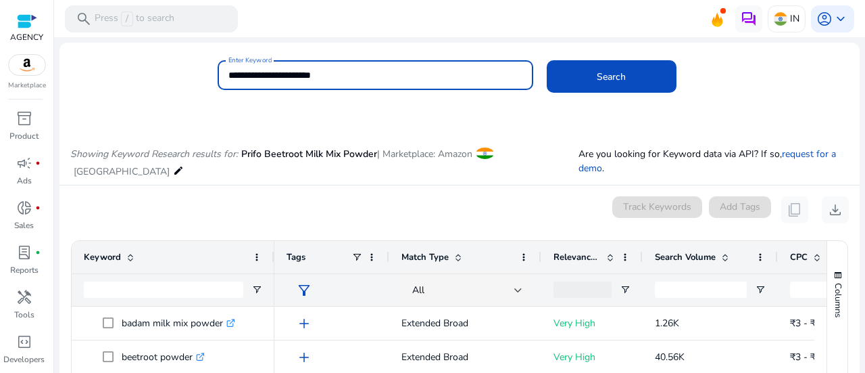
click at [358, 80] on input "**********" at bounding box center [376, 75] width 294 height 15
paste input
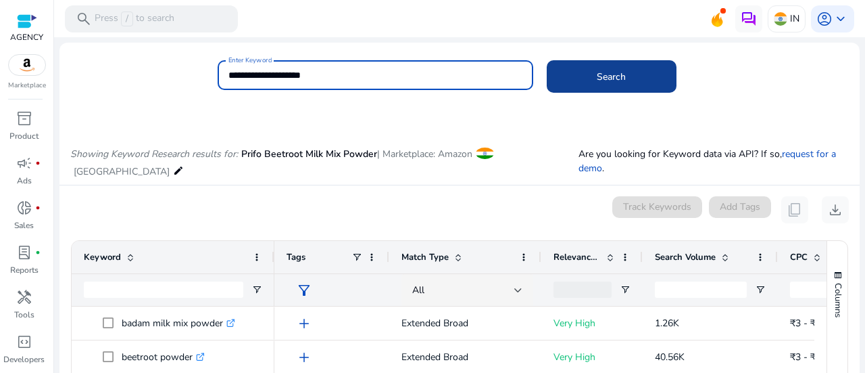
type input "**********"
click at [547, 72] on span at bounding box center [612, 76] width 130 height 32
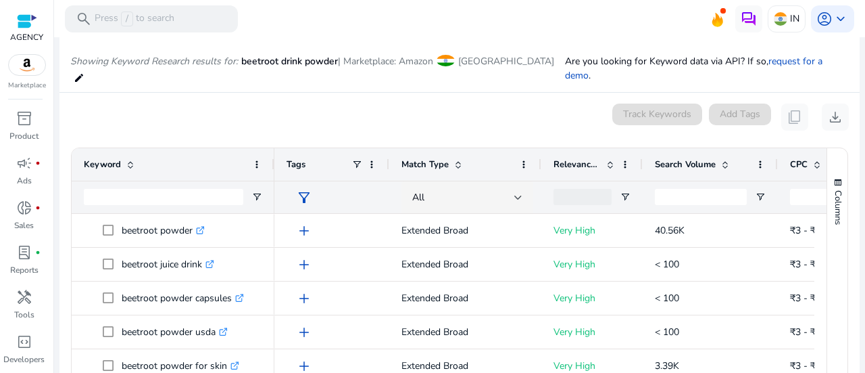
scroll to position [115, 0]
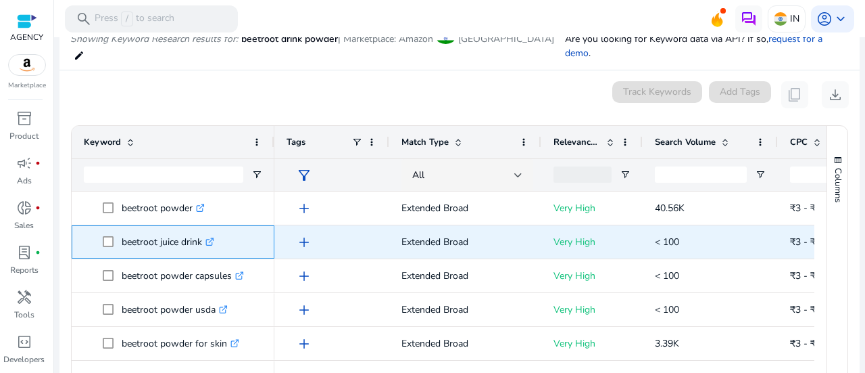
copy span "beetroot juice drink"
drag, startPoint x: 122, startPoint y: 226, endPoint x: 197, endPoint y: 218, distance: 75.5
click at [200, 228] on span "beetroot juice drink .st0{fill:#2c8af8}" at bounding box center [183, 242] width 160 height 28
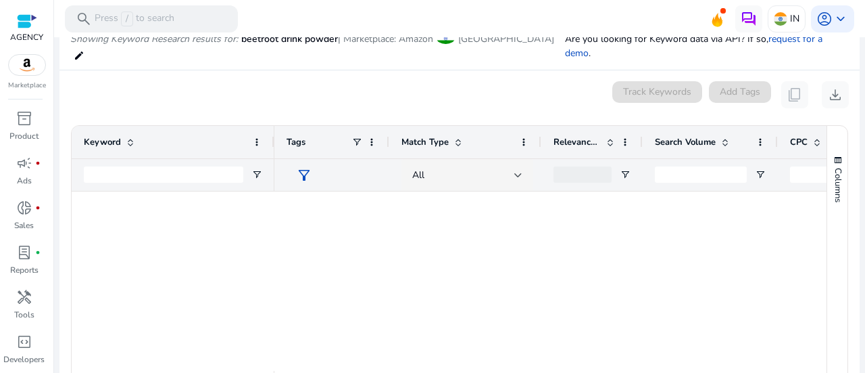
scroll to position [0, 0]
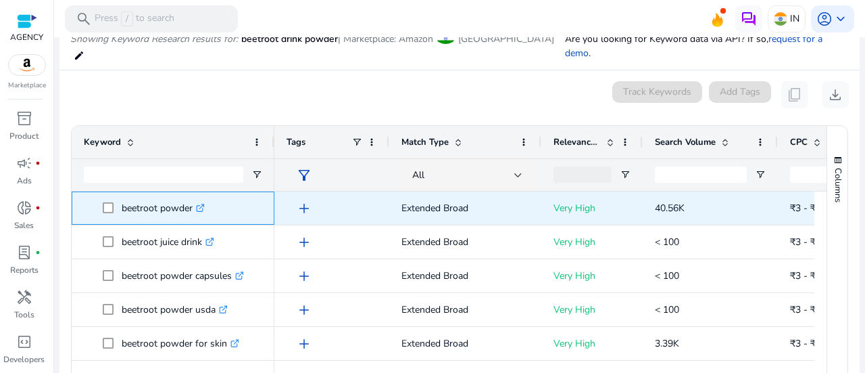
copy p "beetroot powder"
drag, startPoint x: 121, startPoint y: 191, endPoint x: 191, endPoint y: 193, distance: 69.7
click at [191, 194] on p "beetroot powder .st0{fill:#2c8af8}" at bounding box center [163, 208] width 83 height 28
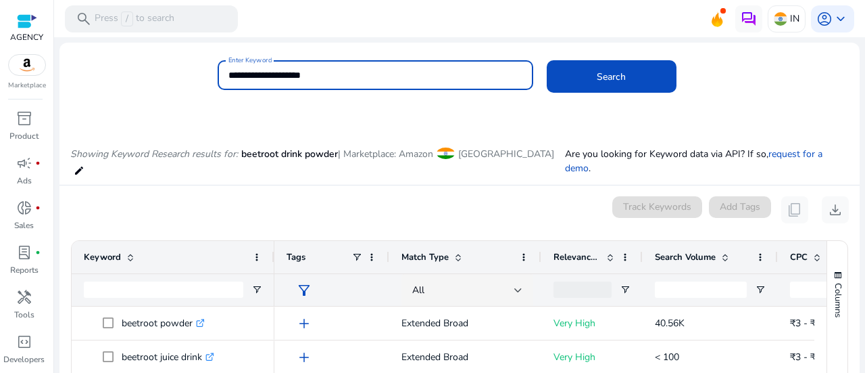
click at [345, 80] on input "**********" at bounding box center [376, 75] width 294 height 15
paste input
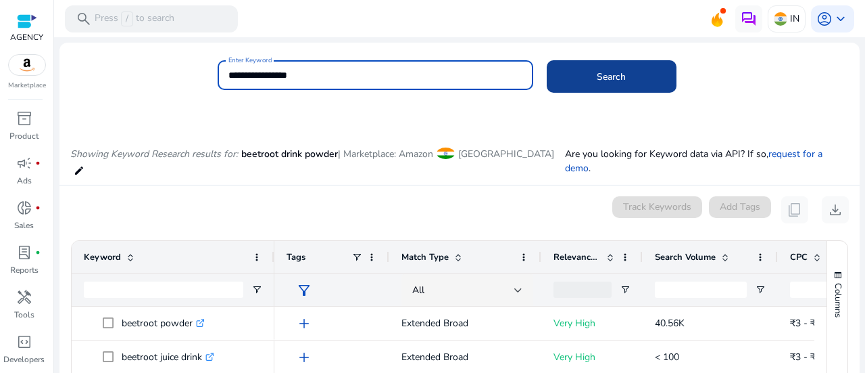
type input "**********"
click at [554, 72] on span at bounding box center [612, 76] width 130 height 32
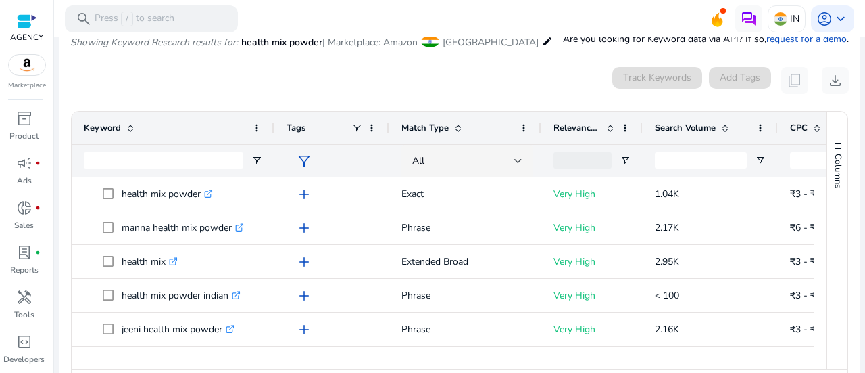
scroll to position [115, 0]
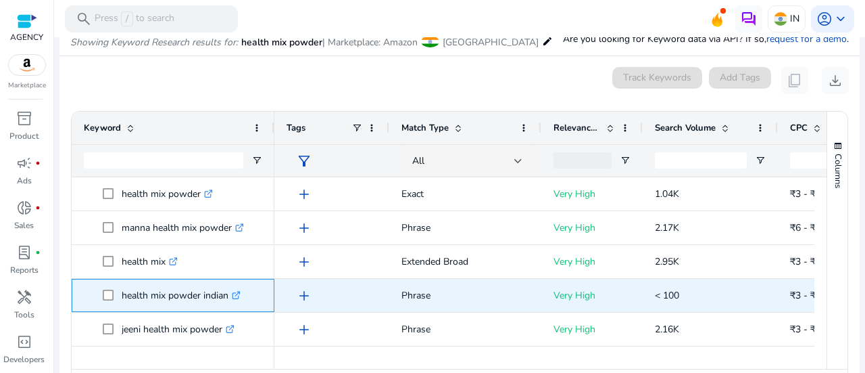
copy span "health mix powder indian"
drag, startPoint x: 120, startPoint y: 289, endPoint x: 226, endPoint y: 295, distance: 106.3
click at [229, 294] on span "health mix powder indian .st0{fill:#2c8af8}" at bounding box center [183, 295] width 160 height 28
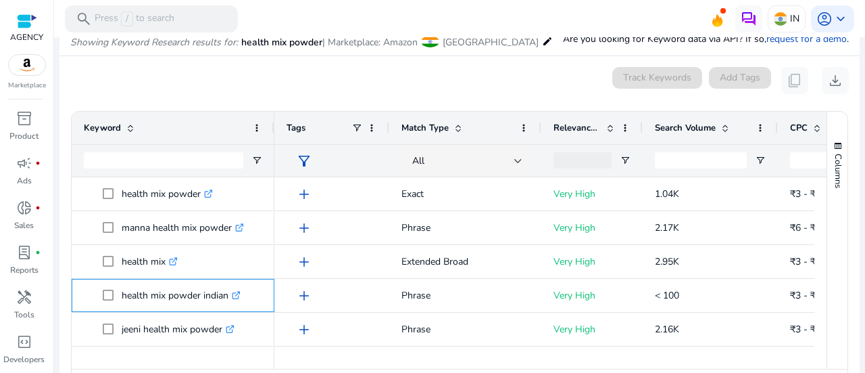
scroll to position [180, 0]
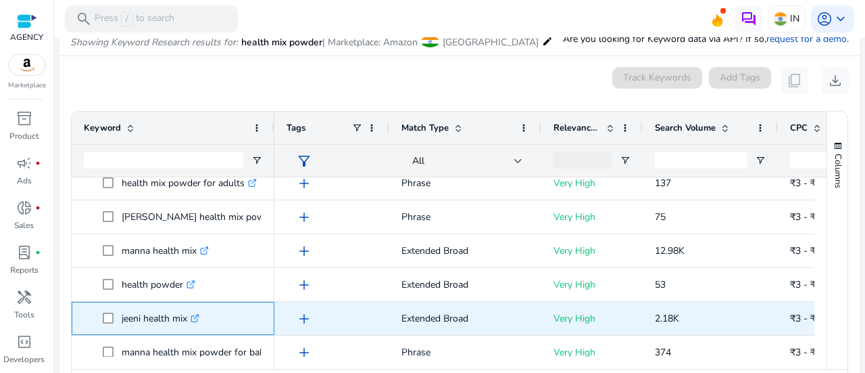
copy span "jeeni health mix"
drag, startPoint x: 119, startPoint y: 312, endPoint x: 150, endPoint y: 227, distance: 90.0
click at [188, 316] on span "jeeni health mix .st0{fill:#2c8af8}" at bounding box center [183, 318] width 160 height 28
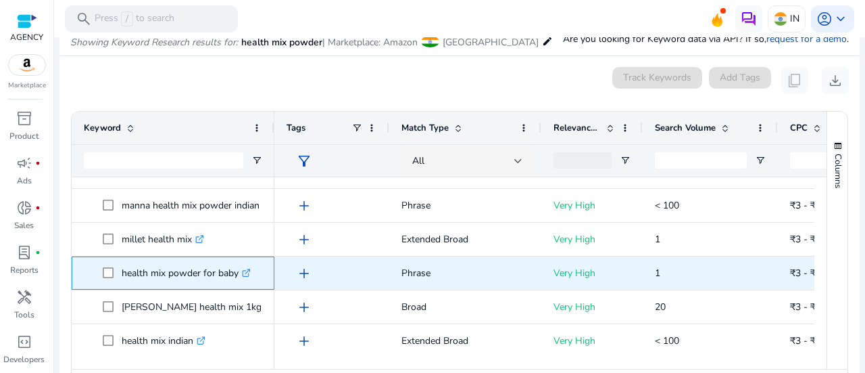
copy span "health mix powder for baby"
drag, startPoint x: 118, startPoint y: 271, endPoint x: 237, endPoint y: 272, distance: 119.0
click at [237, 272] on span "health mix powder for baby .st0{fill:#2c8af8}" at bounding box center [183, 273] width 160 height 28
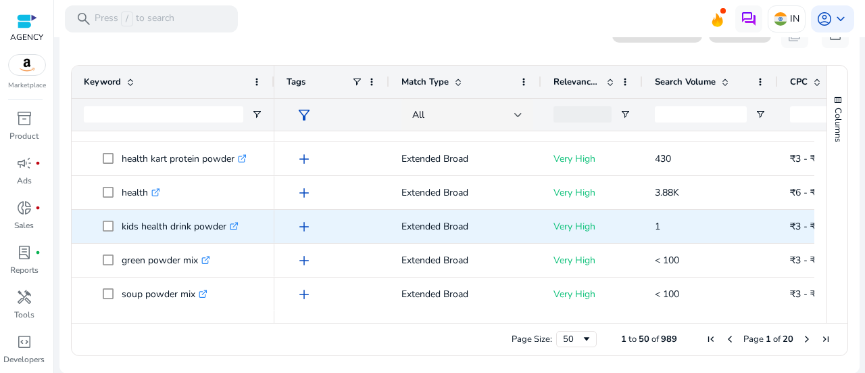
scroll to position [0, 0]
